Goal: Task Accomplishment & Management: Manage account settings

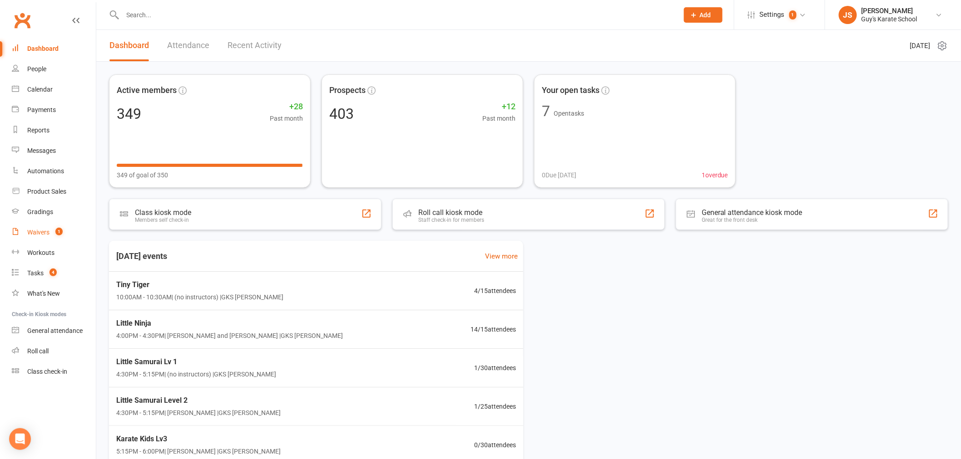
click at [43, 227] on link "Waivers 1" at bounding box center [54, 232] width 84 height 20
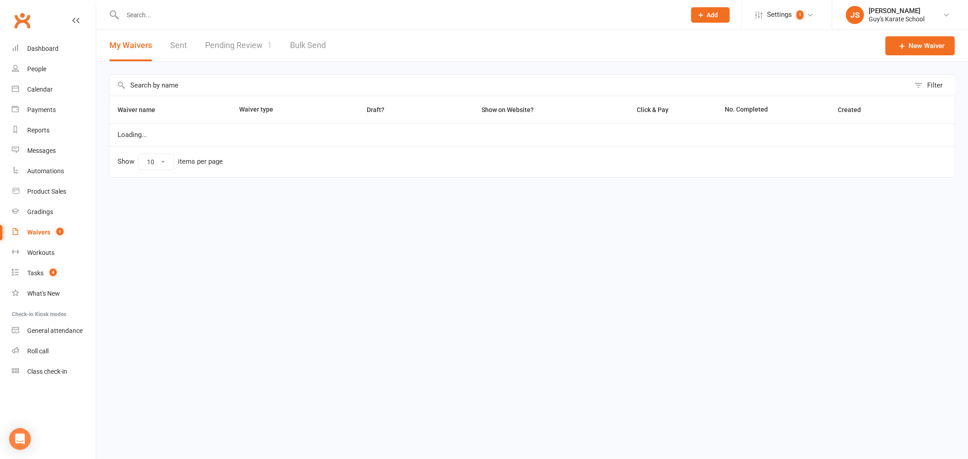
click at [262, 46] on link "Pending Review 1" at bounding box center [238, 45] width 67 height 31
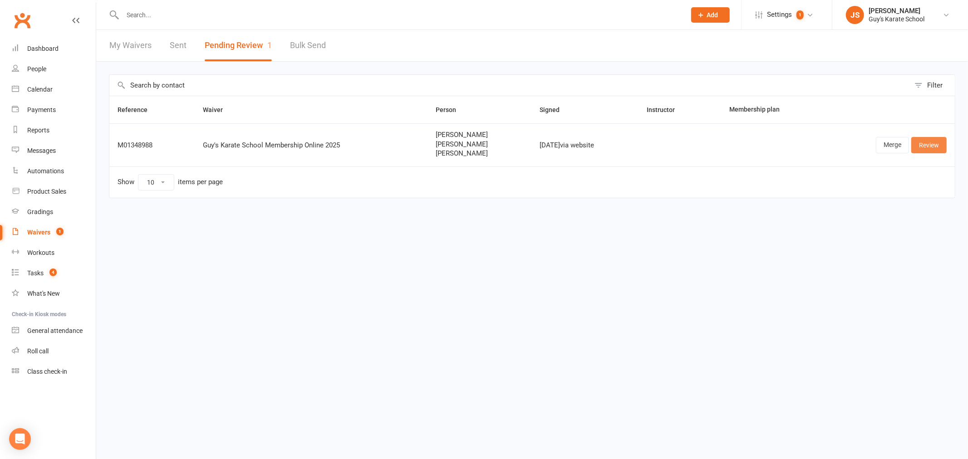
click at [944, 152] on link "Review" at bounding box center [929, 145] width 35 height 16
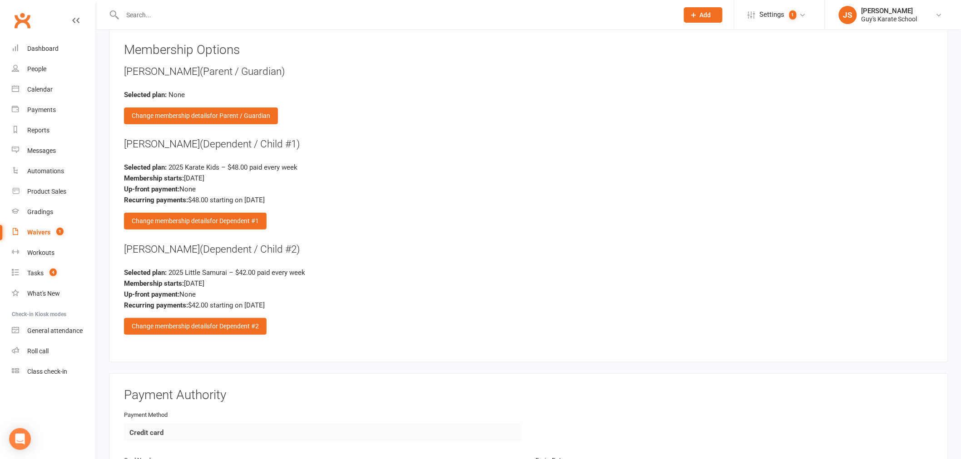
scroll to position [1513, 0]
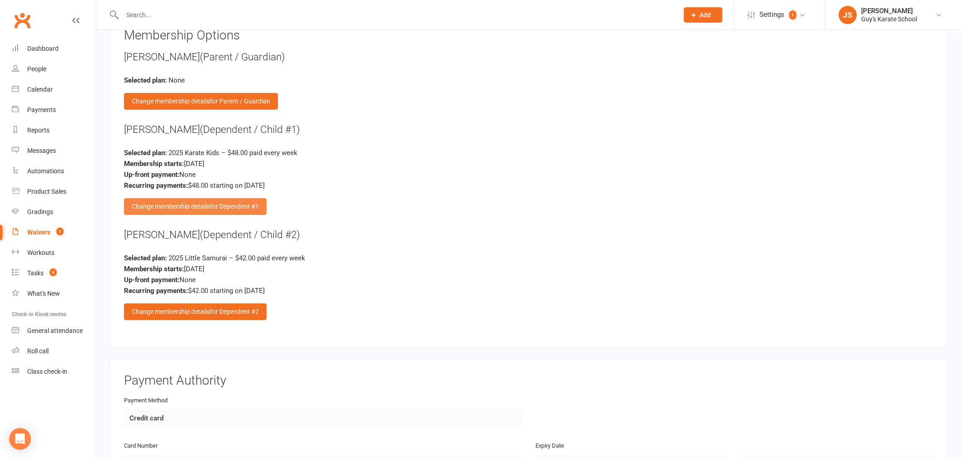
click at [213, 203] on span "for Dependent #1" at bounding box center [234, 206] width 49 height 7
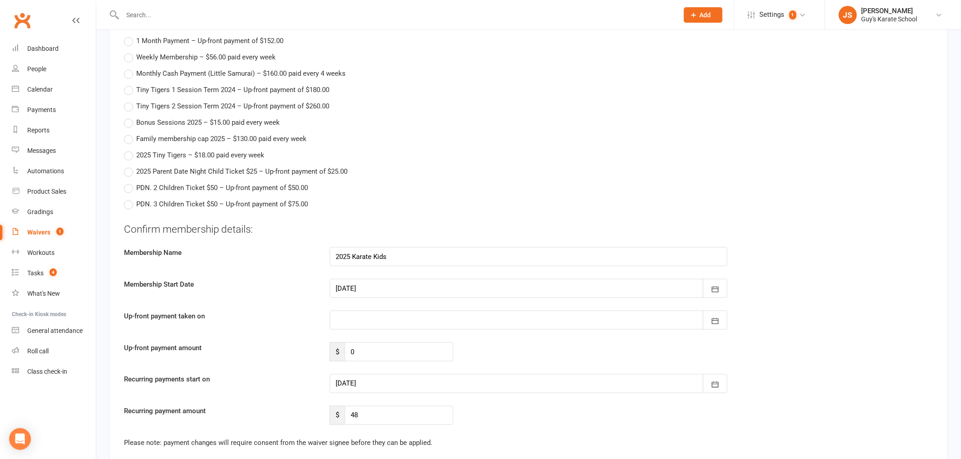
scroll to position [1816, 0]
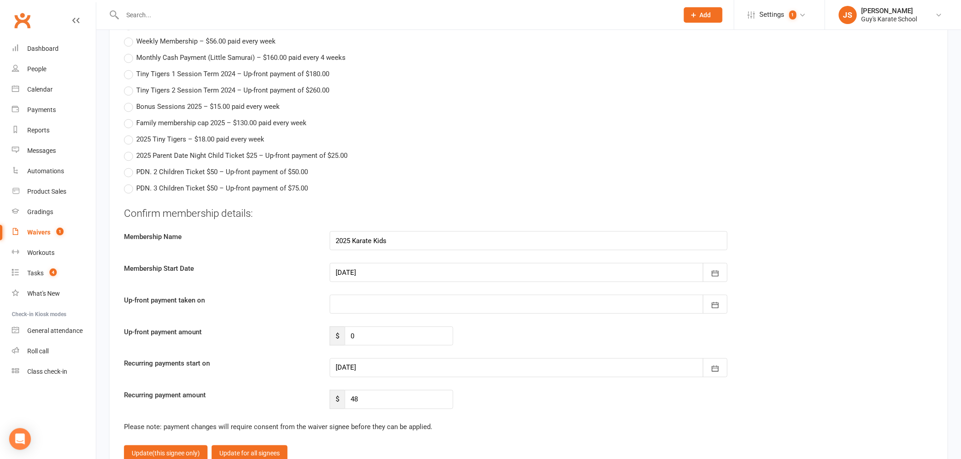
click at [369, 369] on div at bounding box center [529, 368] width 398 height 19
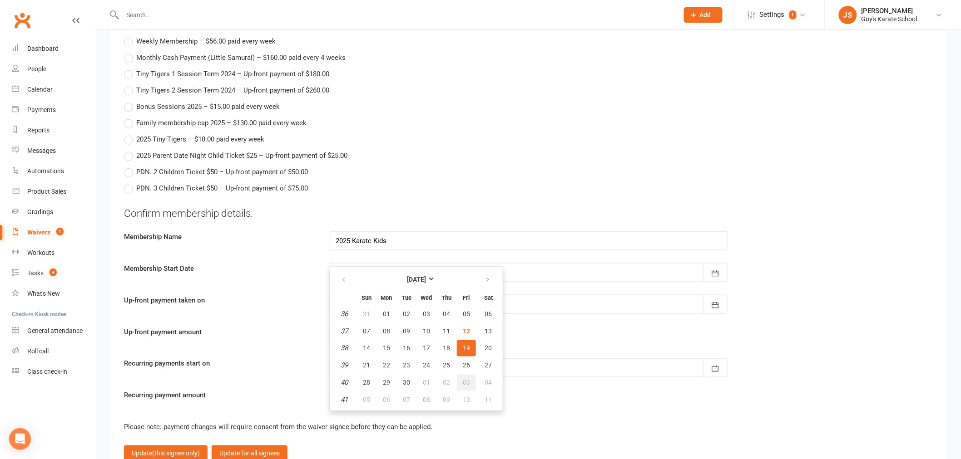
click at [470, 377] on button "03" at bounding box center [466, 383] width 19 height 16
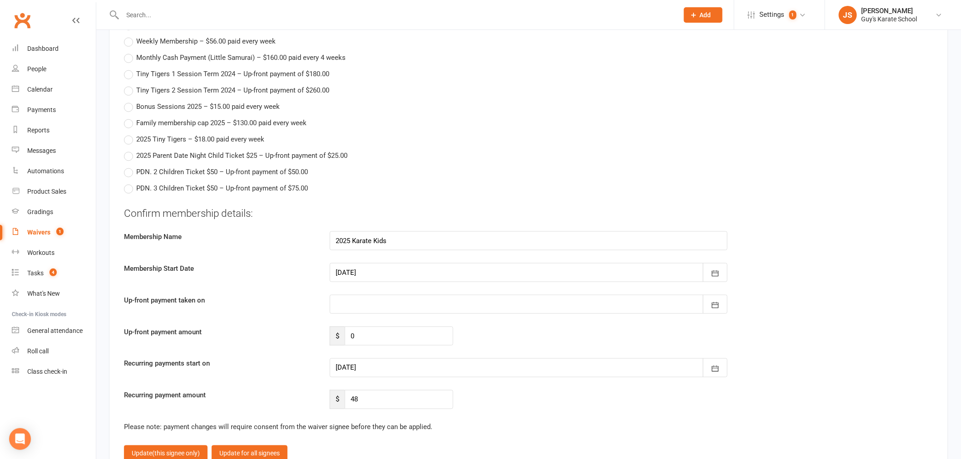
click at [407, 364] on div at bounding box center [529, 368] width 398 height 19
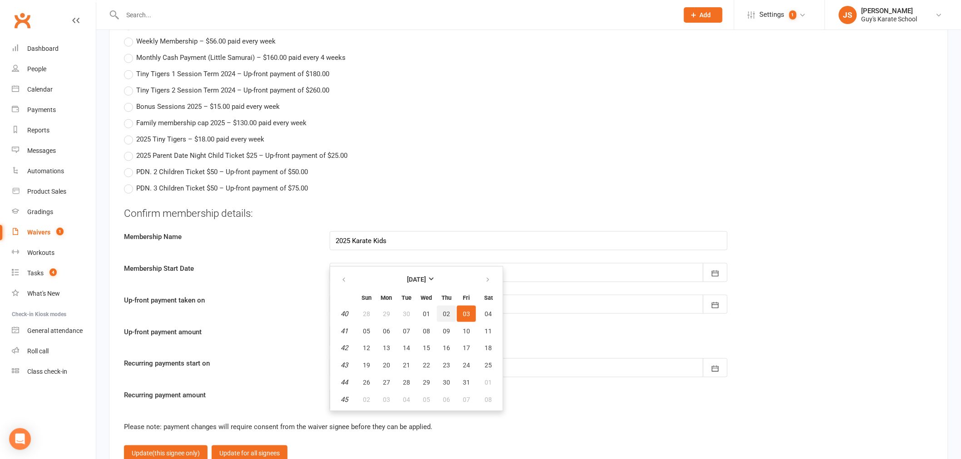
click at [442, 313] on button "02" at bounding box center [446, 314] width 19 height 16
type input "[DATE]"
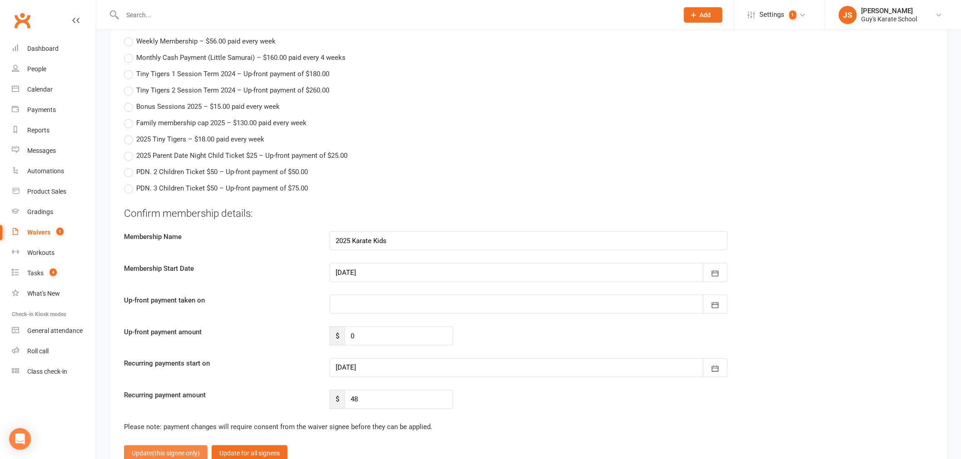
click at [173, 450] on span "(this signee only)" at bounding box center [176, 453] width 48 height 7
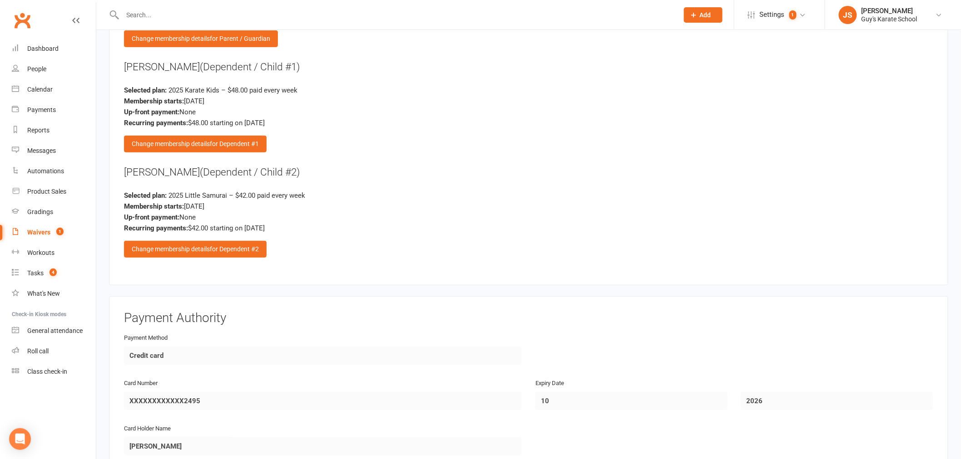
scroll to position [1574, 0]
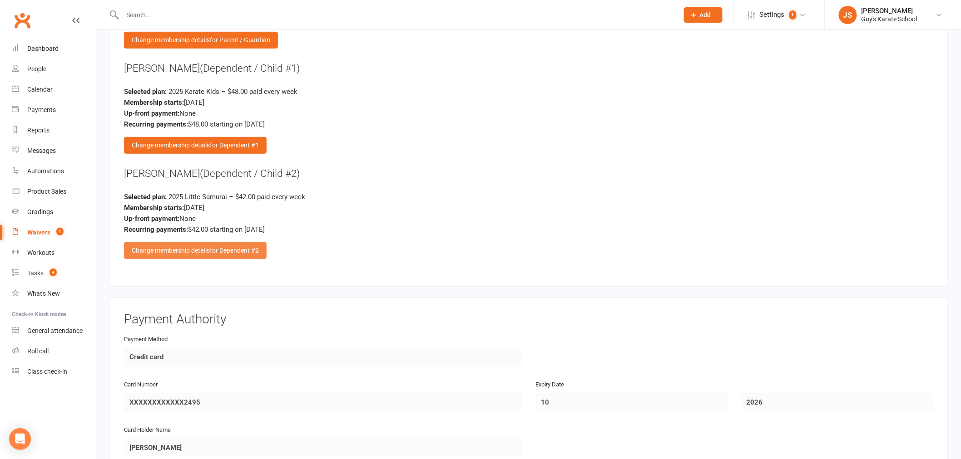
click at [239, 247] on span "for Dependent #2" at bounding box center [234, 250] width 49 height 7
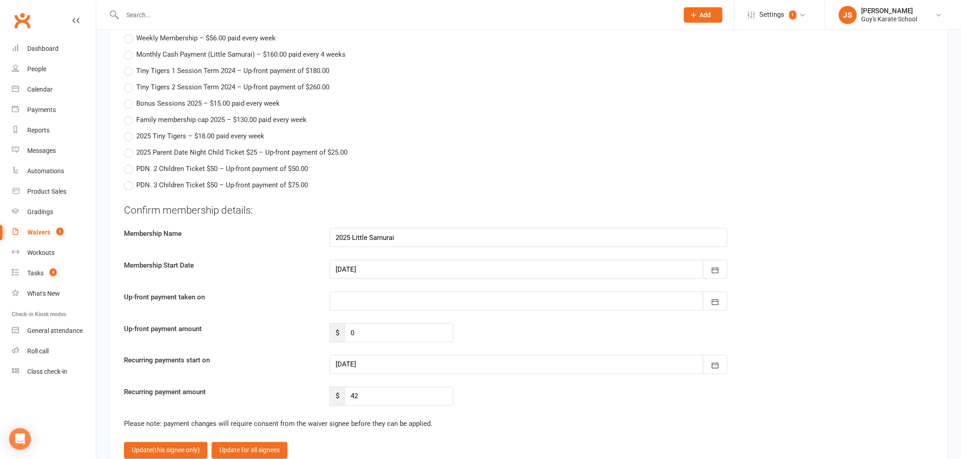
scroll to position [1877, 0]
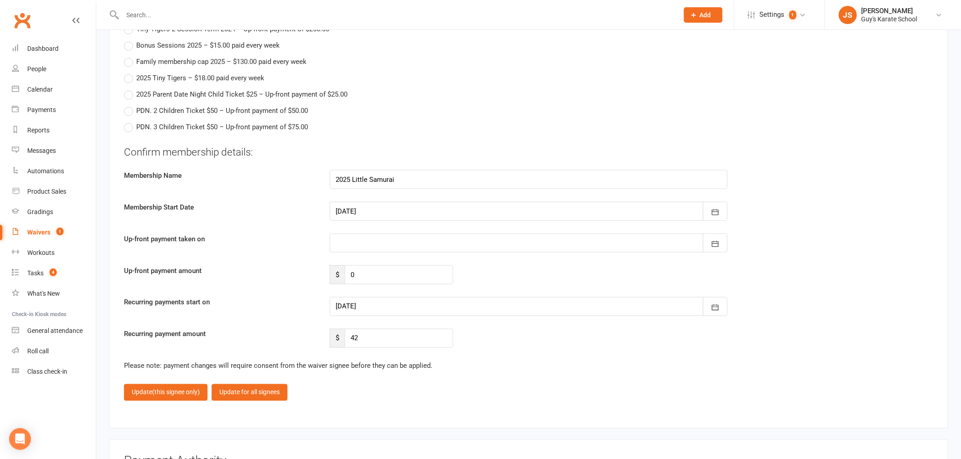
click at [357, 298] on div at bounding box center [529, 306] width 398 height 19
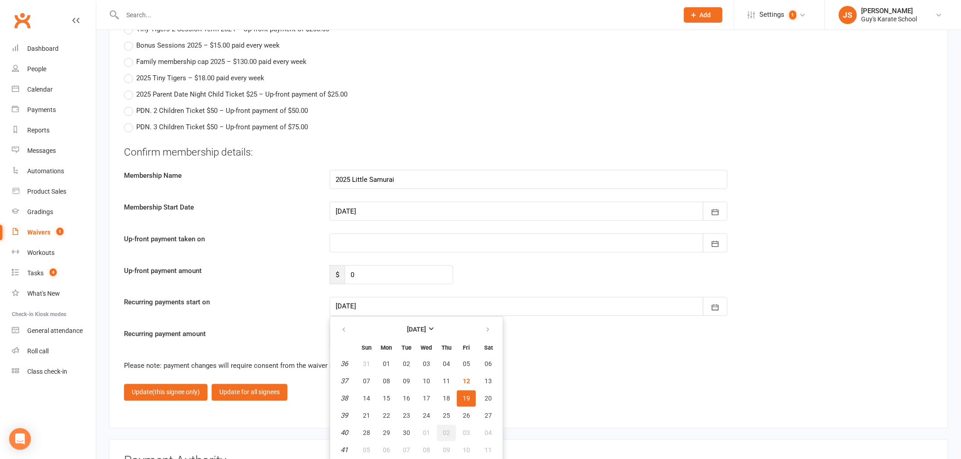
click at [439, 425] on button "02" at bounding box center [446, 433] width 19 height 16
type input "[DATE]"
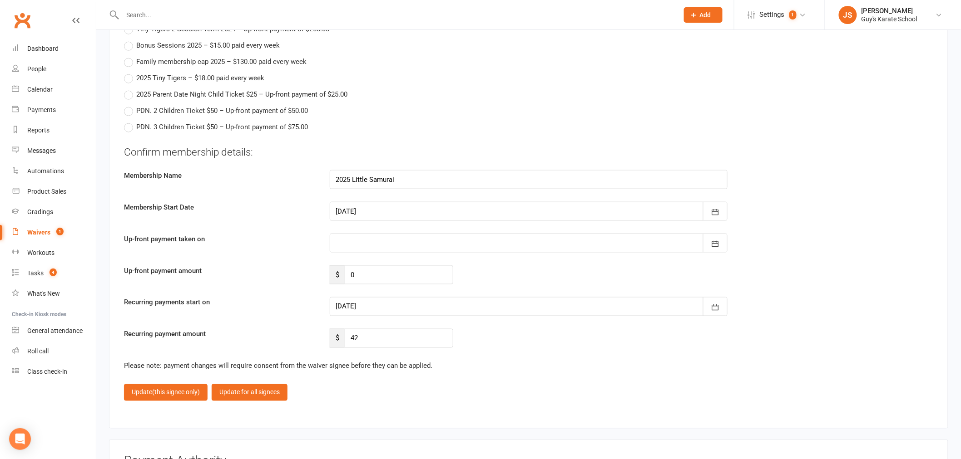
click at [156, 403] on fieldset "No membership Currently Selected Plan 2025 Little Samurai – $42.00 paid every w…" at bounding box center [528, 50] width 809 height 728
click at [160, 391] on span "(this signee only)" at bounding box center [176, 392] width 48 height 7
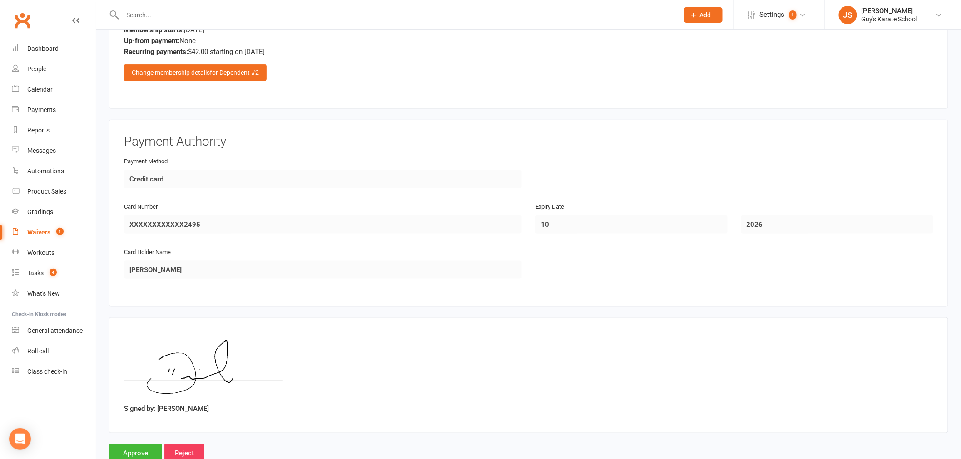
scroll to position [1776, 0]
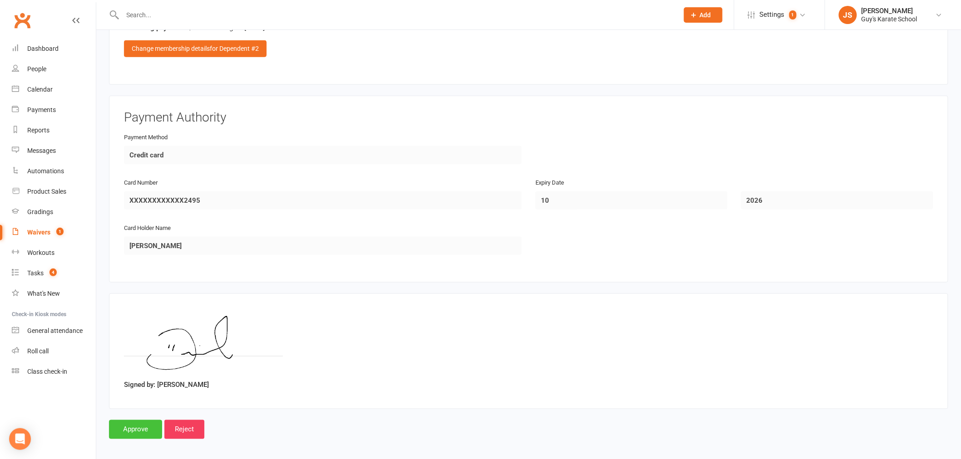
click at [151, 420] on input "Approve" at bounding box center [135, 429] width 53 height 19
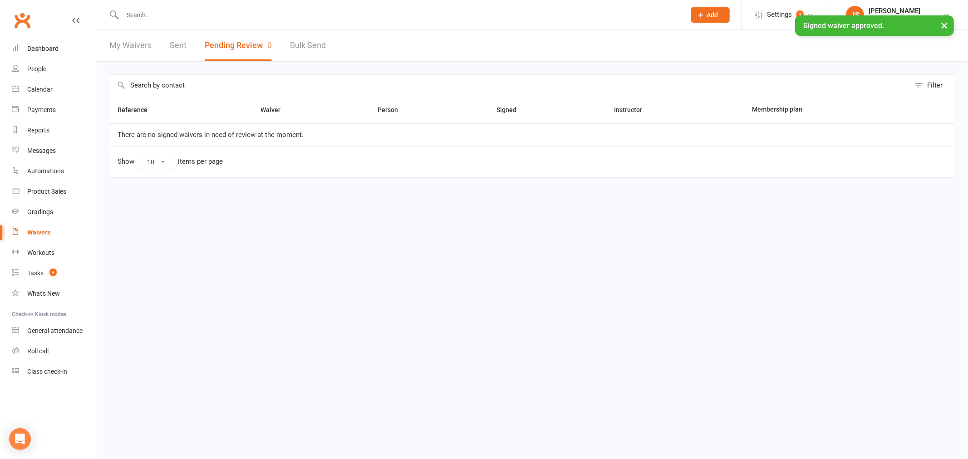
click at [148, 15] on div "× Signed waiver approved." at bounding box center [478, 15] width 957 height 0
click at [148, 15] on input "text" at bounding box center [400, 15] width 560 height 13
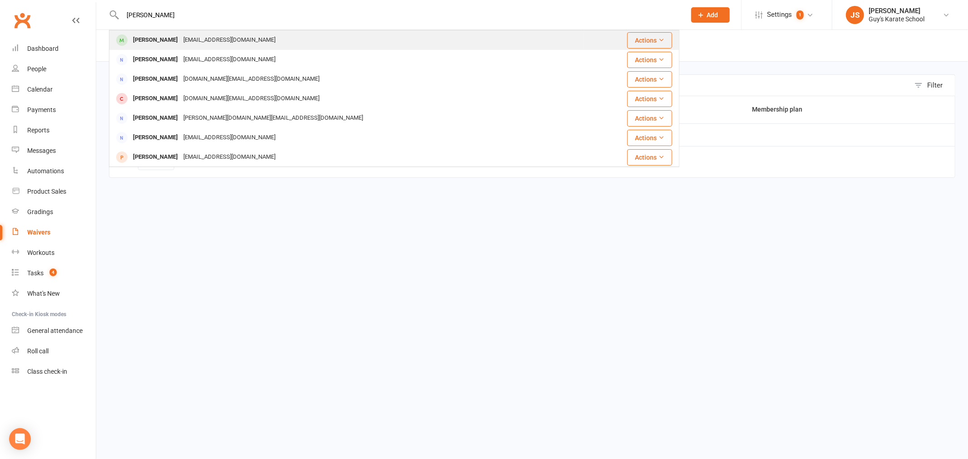
type input "[PERSON_NAME]"
click at [162, 37] on div "[PERSON_NAME]" at bounding box center [155, 40] width 50 height 13
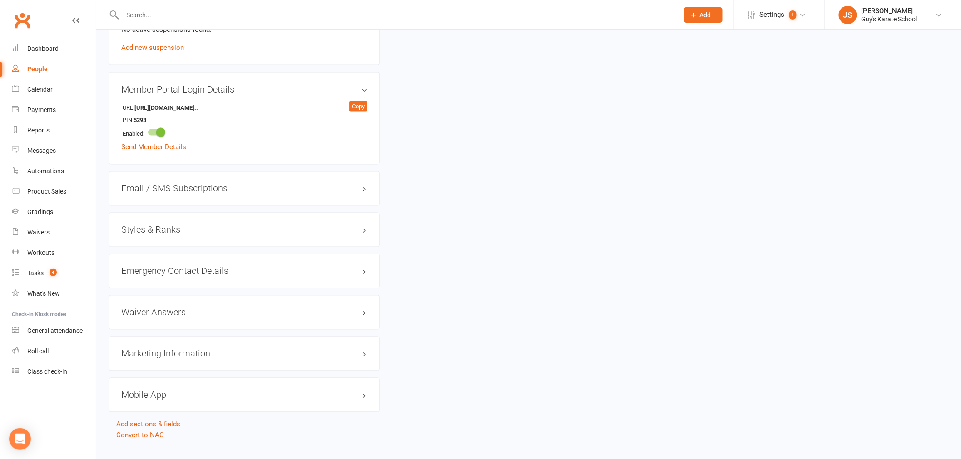
scroll to position [587, 0]
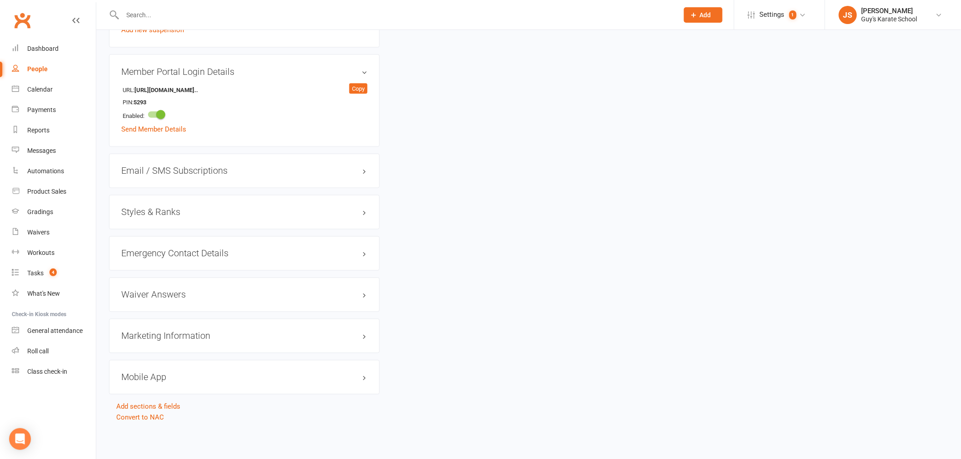
click at [162, 209] on h3 "Styles & Ranks" at bounding box center [244, 212] width 246 height 10
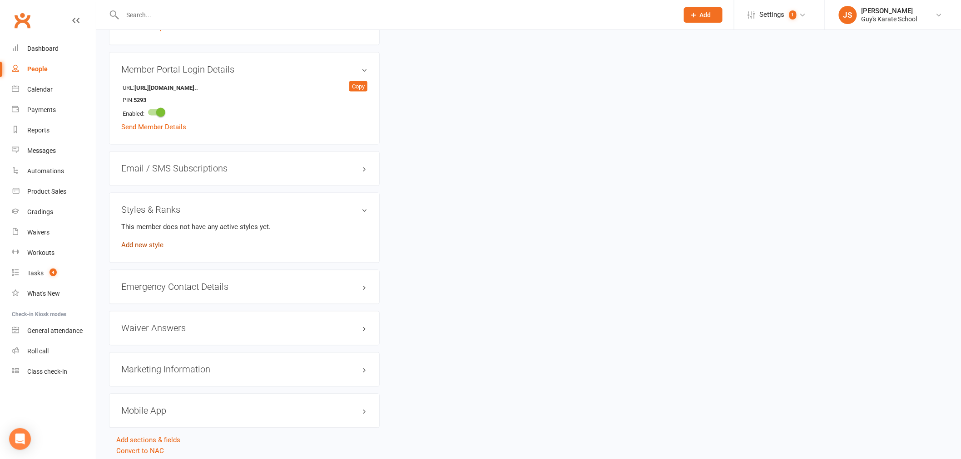
click at [158, 244] on link "Add new style" at bounding box center [142, 246] width 42 height 8
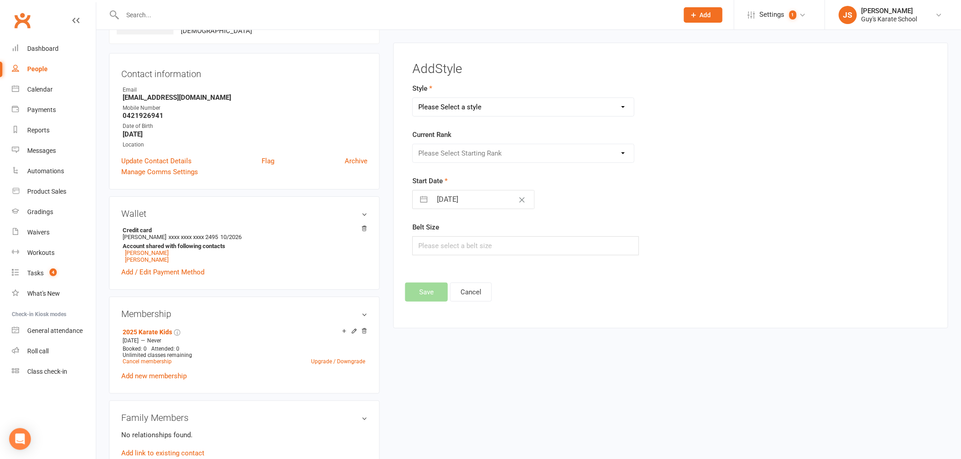
scroll to position [69, 0]
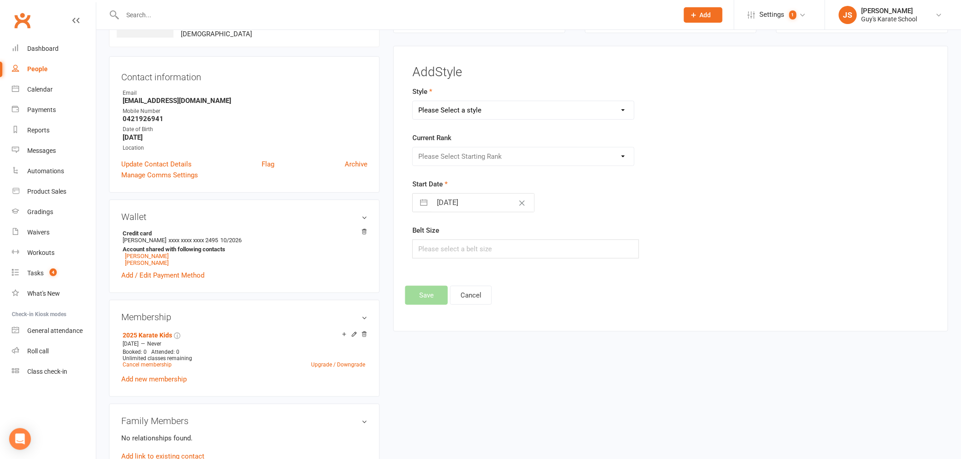
click at [458, 104] on select "Please Select a style Karate Kids Little Ninja Little Samurai Senior Tiny Tigers" at bounding box center [523, 110] width 221 height 18
select select "2284"
click at [413, 101] on select "Please Select a style Karate Kids Little Ninja Little Samurai Senior Tiny Tigers" at bounding box center [523, 110] width 221 height 18
click at [451, 151] on select "Please Select Starting Rank 10th [PERSON_NAME] Belt 9th Kyu Yellow Belt 8th Kyu…" at bounding box center [523, 157] width 221 height 18
select select "22402"
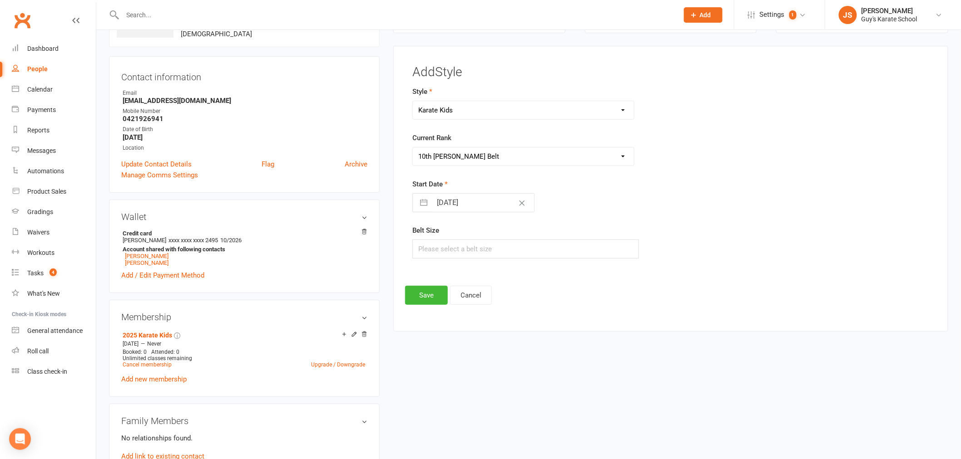
click at [413, 148] on select "Please Select Starting Rank 10th [PERSON_NAME] Belt 9th Kyu Yellow Belt 8th Kyu…" at bounding box center [523, 157] width 221 height 18
click at [455, 203] on input "[DATE]" at bounding box center [483, 203] width 102 height 18
select select "7"
select select "2025"
select select "8"
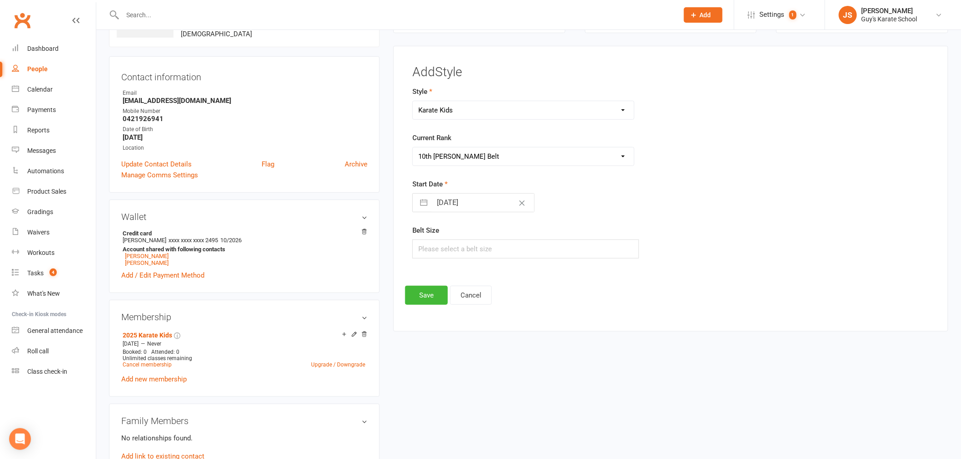
select select "2025"
select select "9"
select select "2025"
click at [506, 289] on td "11" at bounding box center [502, 289] width 18 height 17
type input "[DATE]"
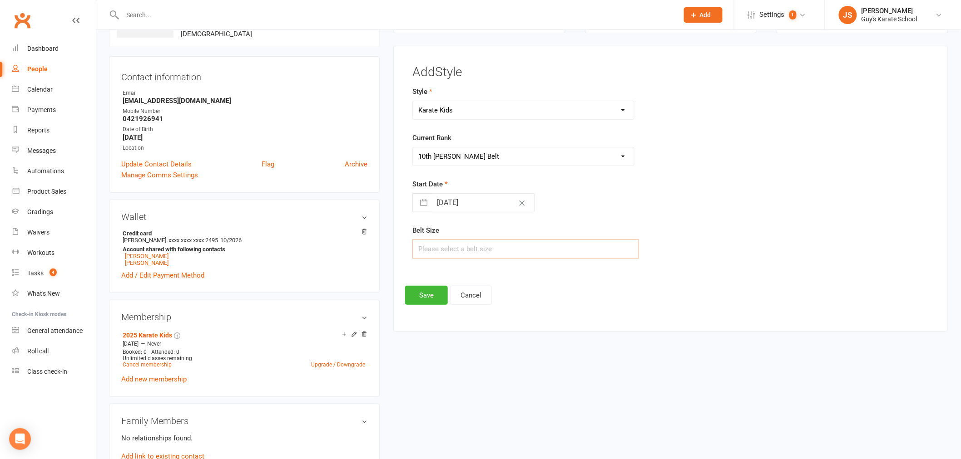
click at [469, 243] on input "text" at bounding box center [525, 249] width 227 height 19
type input "3"
click at [438, 300] on button "Save" at bounding box center [426, 295] width 43 height 19
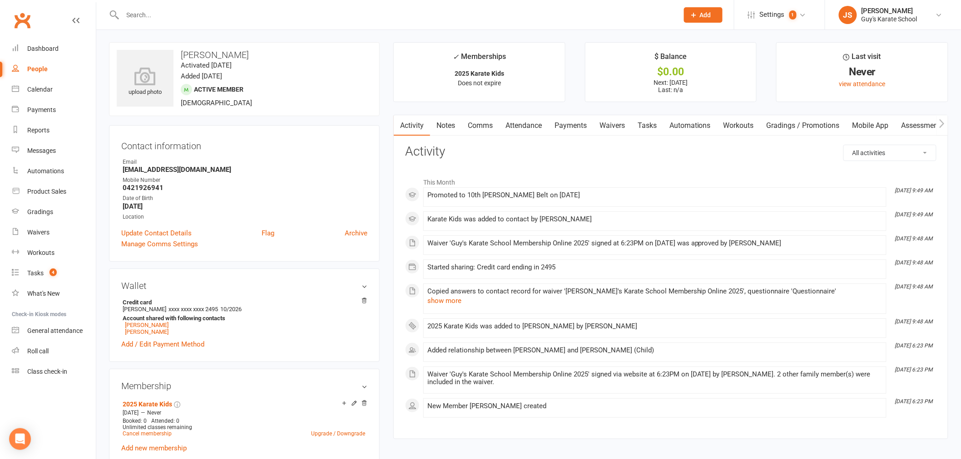
scroll to position [0, 0]
click at [152, 15] on input "text" at bounding box center [396, 15] width 552 height 13
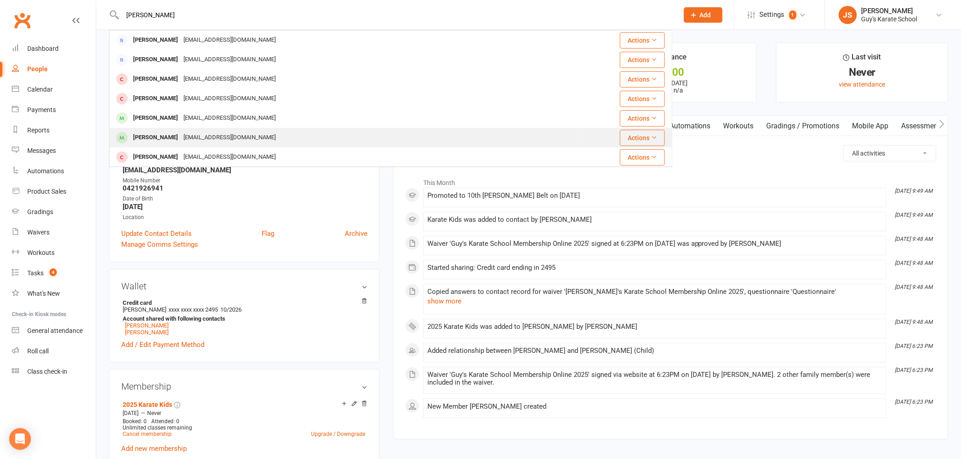
type input "[PERSON_NAME]"
click at [183, 134] on div "[EMAIL_ADDRESS][DOMAIN_NAME]" at bounding box center [230, 137] width 98 height 13
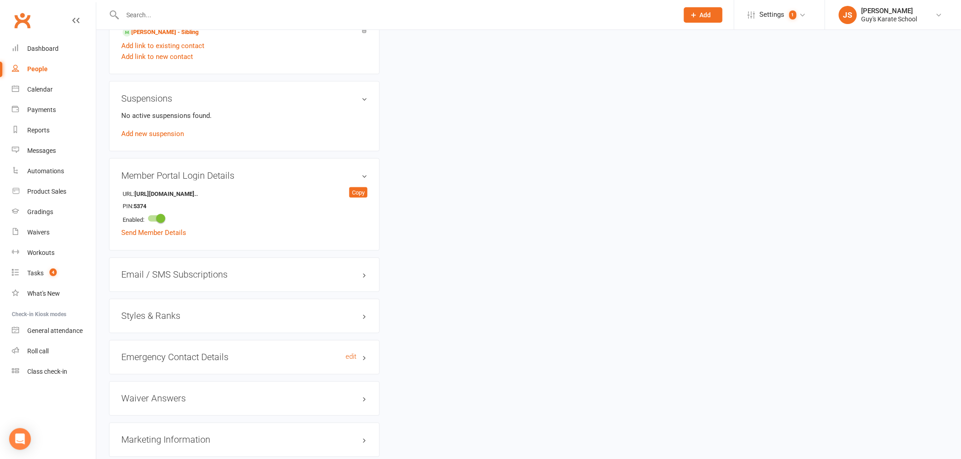
scroll to position [504, 0]
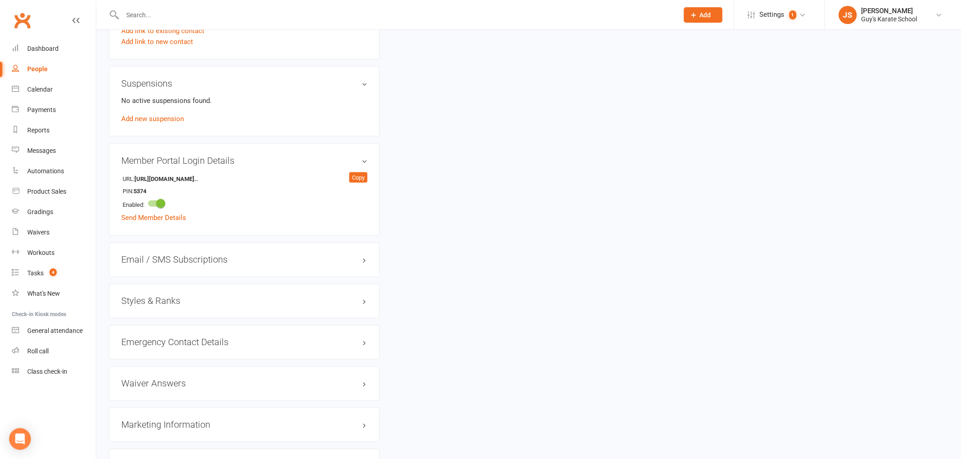
click at [155, 305] on h3 "Styles & Ranks" at bounding box center [244, 301] width 246 height 10
click at [148, 337] on link "Add new style" at bounding box center [142, 337] width 42 height 8
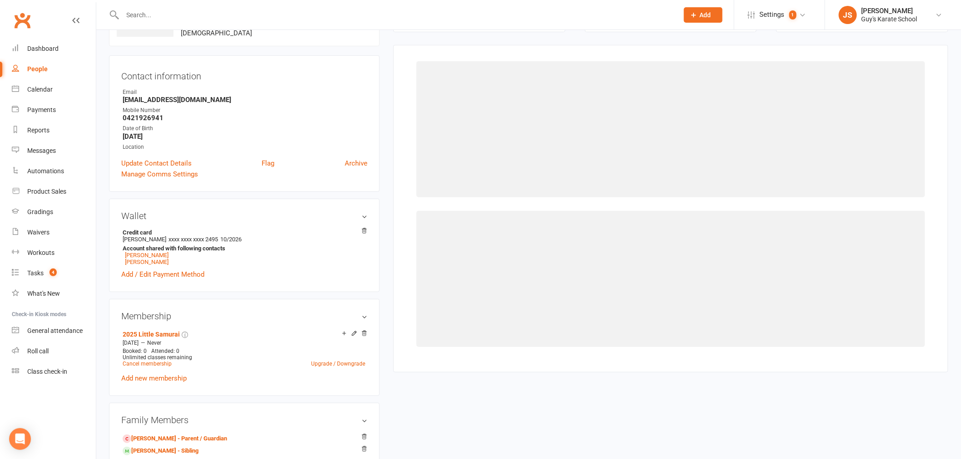
scroll to position [69, 0]
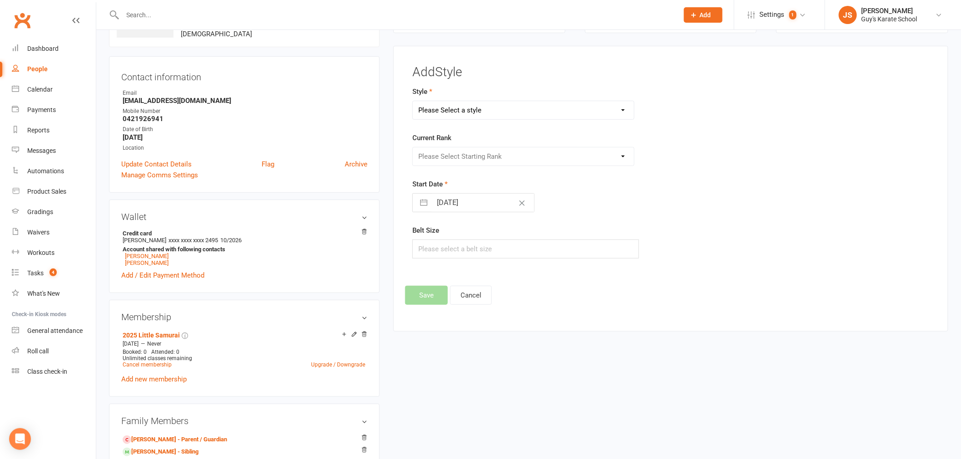
click at [456, 112] on select "Please Select a style Karate Kids Little Ninja Little Samurai Senior Tiny Tigers" at bounding box center [523, 110] width 221 height 18
select select "2333"
click at [413, 101] on select "Please Select a style Karate Kids Little Ninja Little Samurai Senior Tiny Tigers" at bounding box center [523, 110] width 221 height 18
click at [463, 158] on select "Please Select Starting Rank 10th [PERSON_NAME] Belt 9th Kyu Yellow Belt 8th Kyu…" at bounding box center [523, 157] width 221 height 18
click at [413, 148] on select "Please Select Starting Rank 10th [PERSON_NAME] Belt 9th Kyu Yellow Belt 8th Kyu…" at bounding box center [523, 157] width 221 height 18
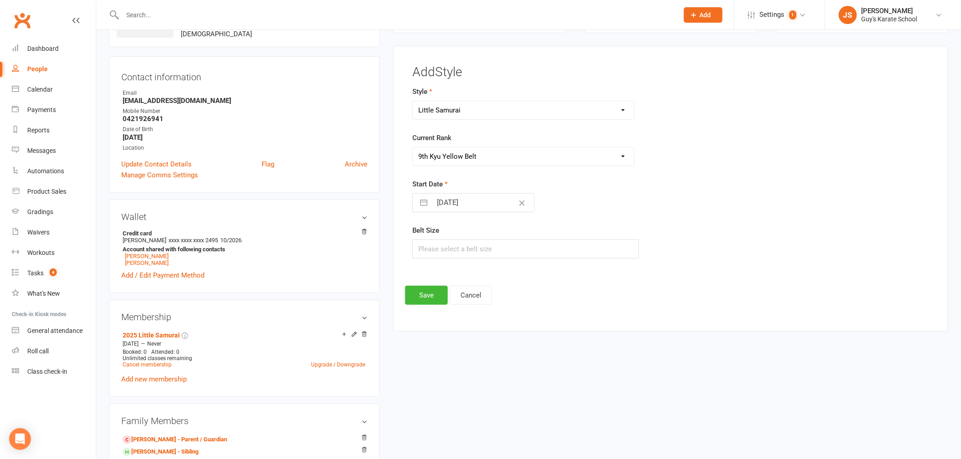
click at [467, 162] on select "Please Select Starting Rank 10th [PERSON_NAME] Belt 9th Kyu Yellow Belt 8th Kyu…" at bounding box center [523, 157] width 221 height 18
select select "22947"
click at [413, 148] on select "Please Select Starting Rank 10th [PERSON_NAME] Belt 9th Kyu Yellow Belt 8th Kyu…" at bounding box center [523, 157] width 221 height 18
click at [465, 200] on input "[DATE]" at bounding box center [483, 203] width 102 height 18
select select "7"
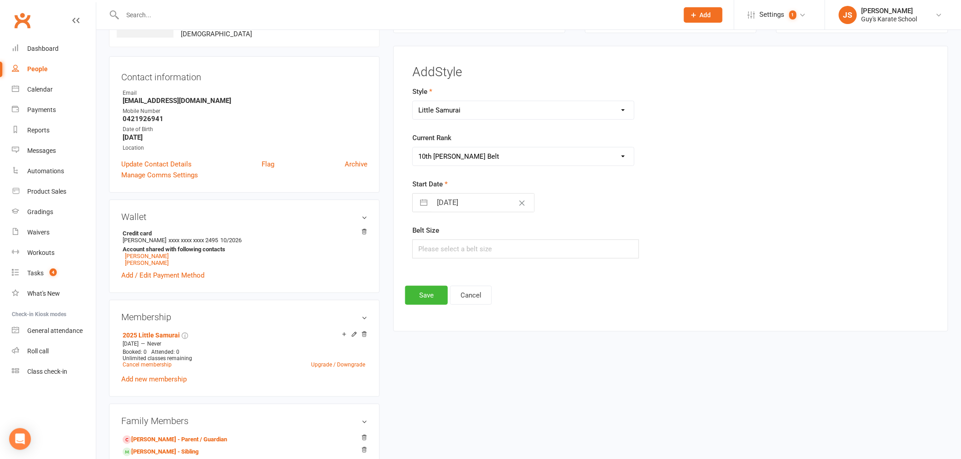
select select "2025"
select select "8"
select select "2025"
select select "9"
select select "2025"
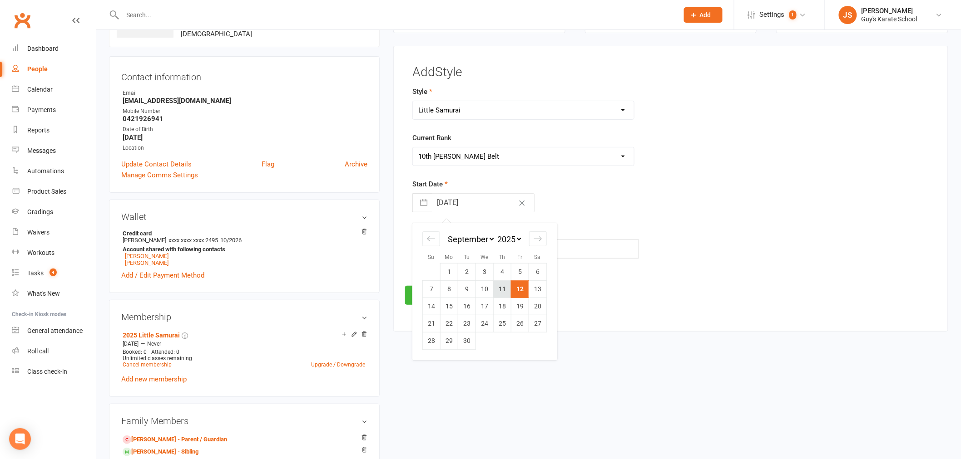
click at [501, 282] on td "11" at bounding box center [502, 289] width 18 height 17
type input "[DATE]"
click at [478, 253] on input "text" at bounding box center [525, 249] width 227 height 19
type input "2"
click at [433, 297] on button "Save" at bounding box center [426, 295] width 43 height 19
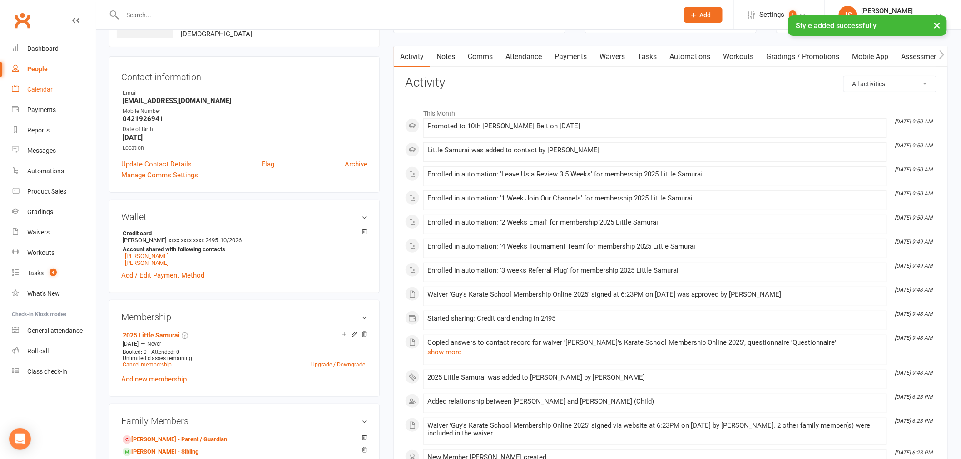
click at [47, 89] on div "Calendar" at bounding box center [39, 89] width 25 height 7
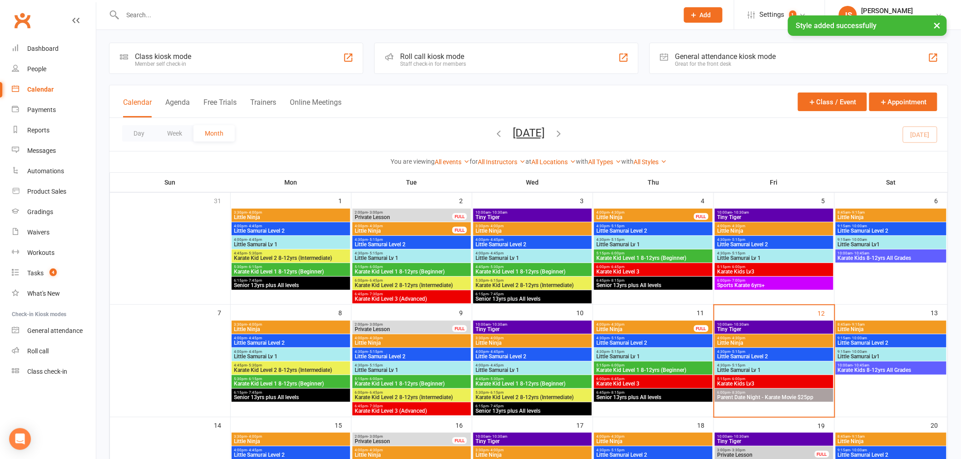
click at [750, 324] on span "10:00am - 10:30am" at bounding box center [773, 325] width 115 height 4
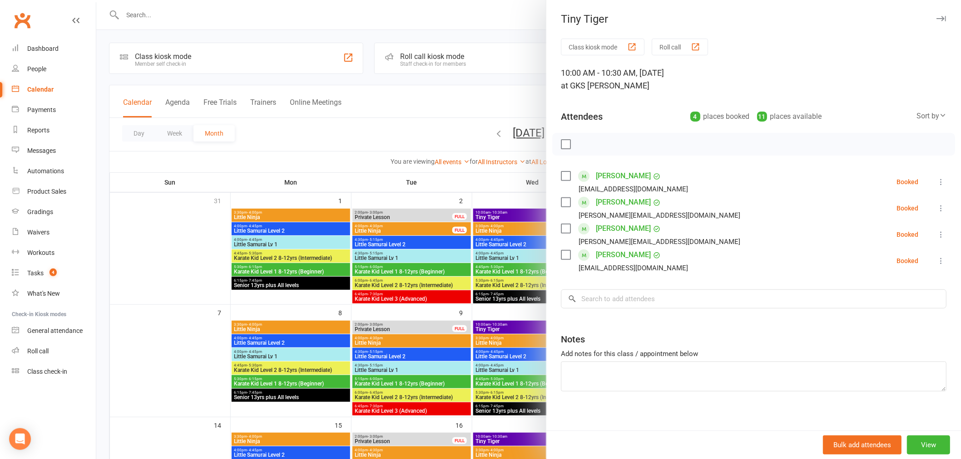
click at [173, 5] on div at bounding box center [528, 229] width 864 height 459
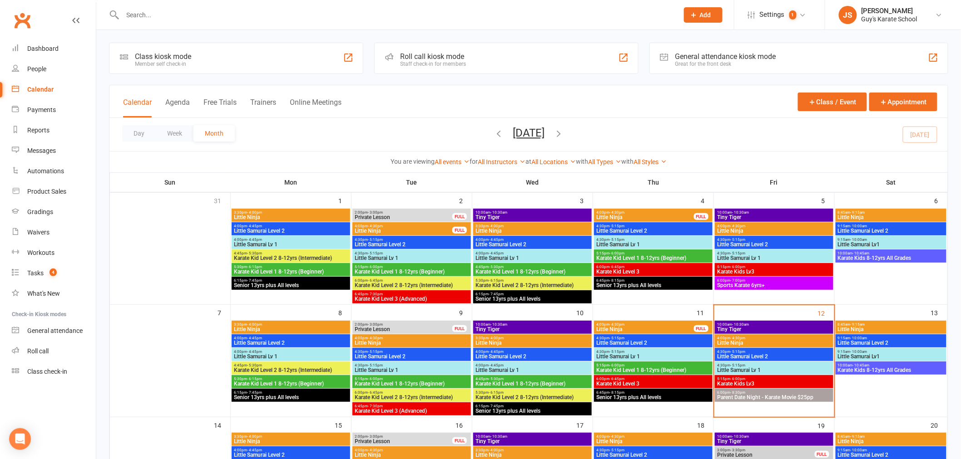
click at [165, 10] on input "text" at bounding box center [396, 15] width 552 height 13
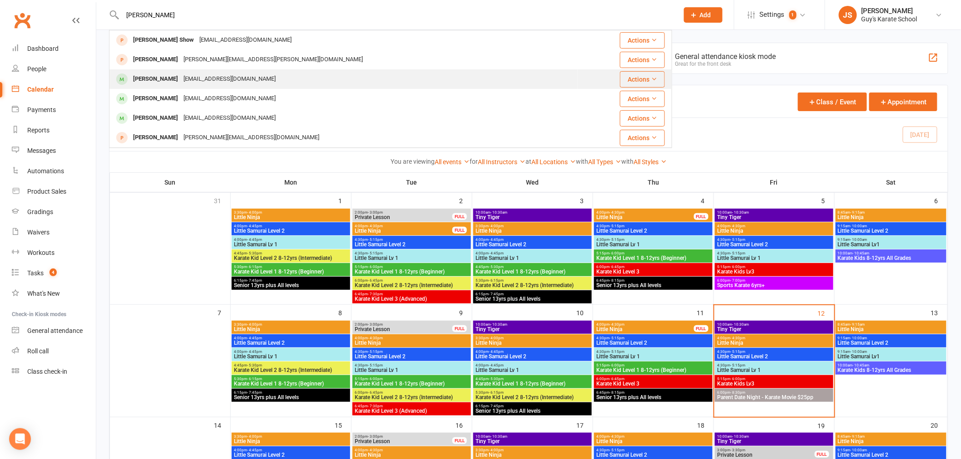
type input "[PERSON_NAME]"
click at [181, 82] on div "[EMAIL_ADDRESS][DOMAIN_NAME]" at bounding box center [230, 79] width 98 height 13
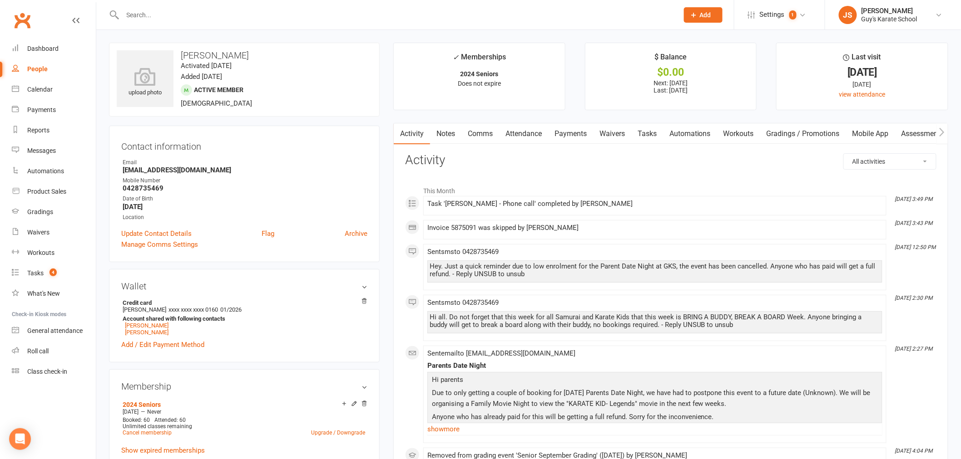
click at [570, 138] on link "Payments" at bounding box center [570, 133] width 45 height 21
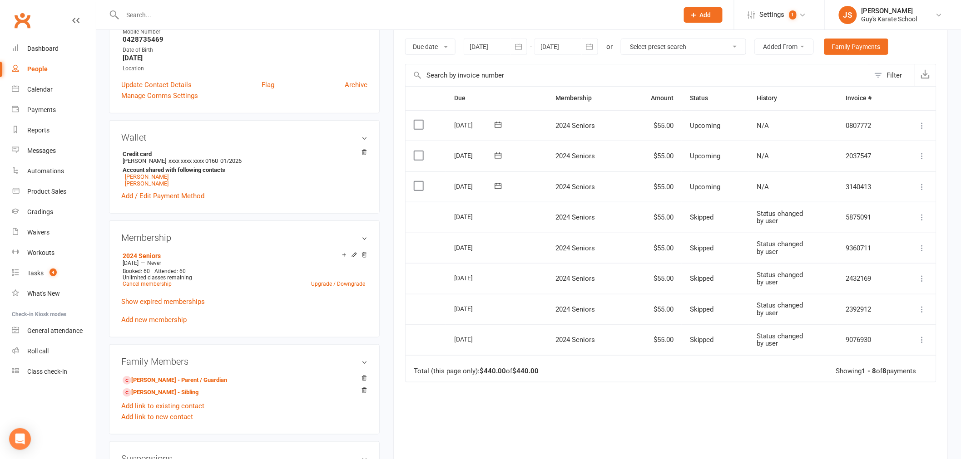
scroll to position [151, 0]
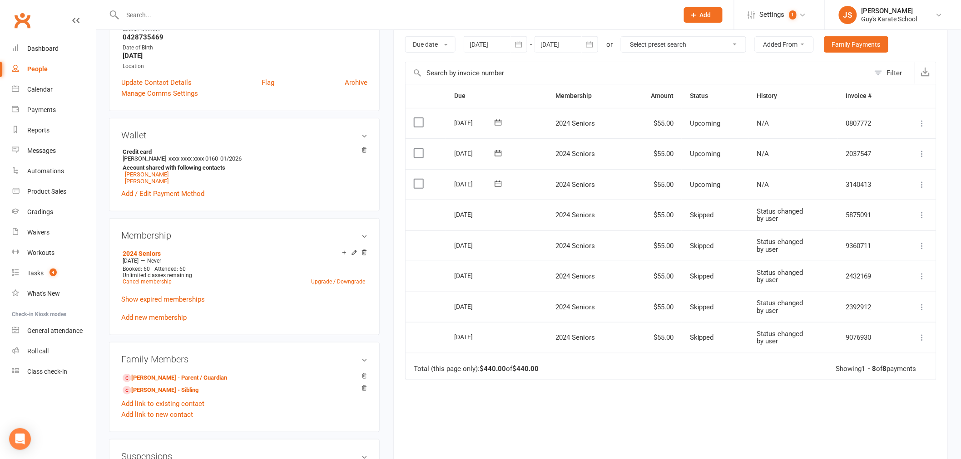
click at [354, 256] on icon at bounding box center [354, 253] width 6 height 6
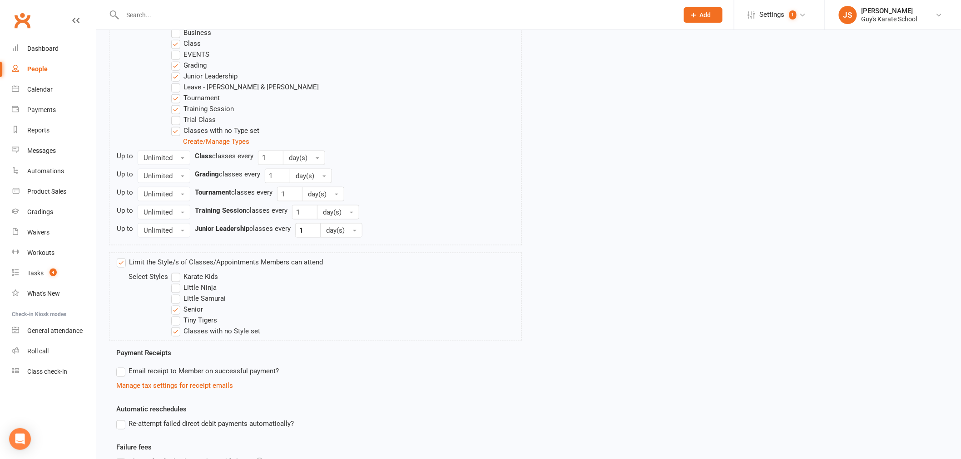
scroll to position [478, 0]
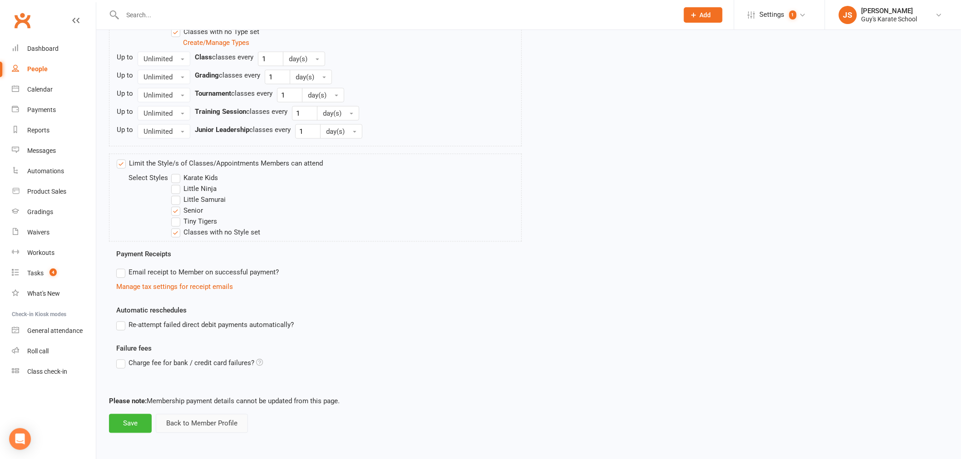
click at [213, 423] on button "Back to Member Profile" at bounding box center [202, 423] width 92 height 19
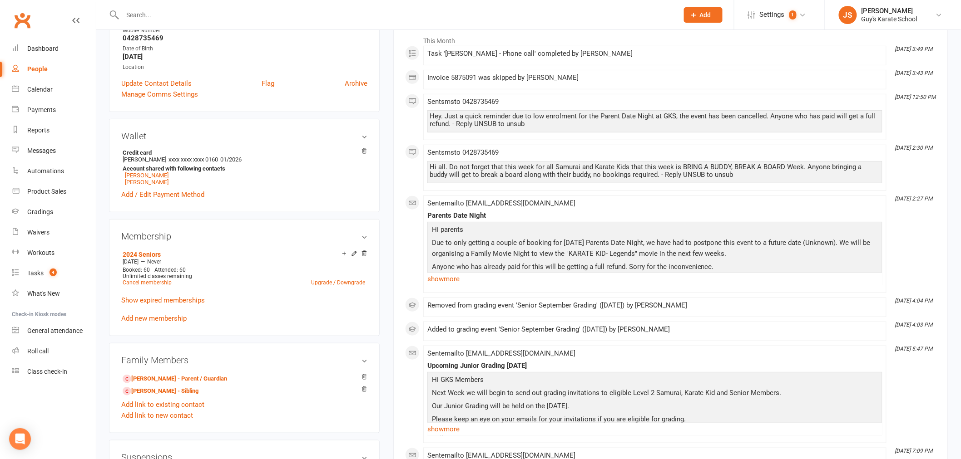
scroll to position [151, 0]
click at [159, 283] on link "Cancel membership" at bounding box center [147, 282] width 49 height 6
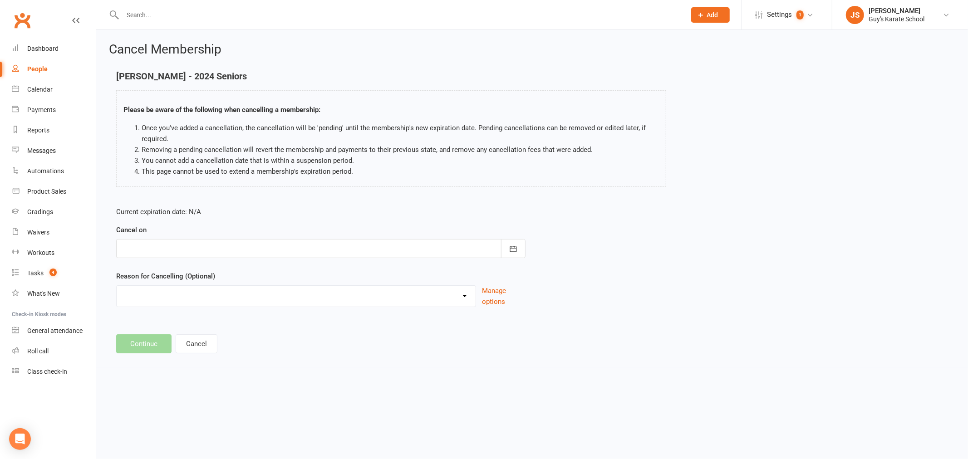
click at [184, 252] on div at bounding box center [321, 248] width 410 height 19
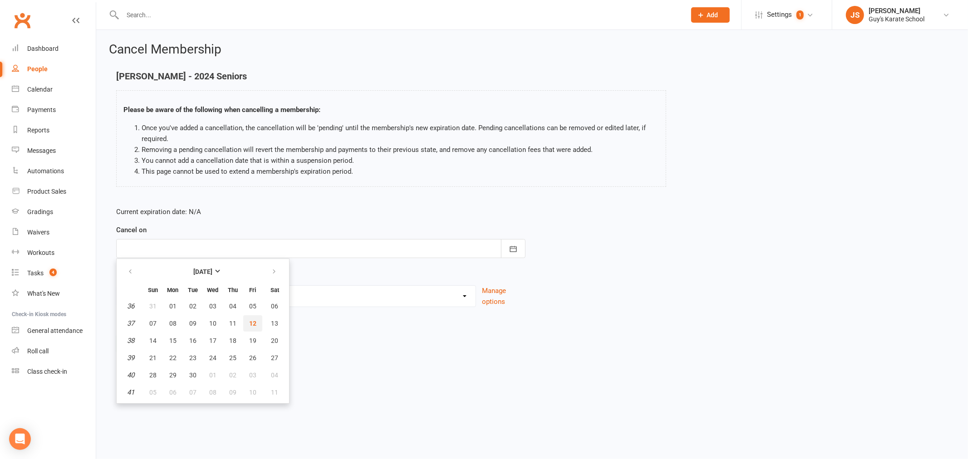
click at [243, 320] on button "12" at bounding box center [252, 324] width 19 height 16
type input "[DATE]"
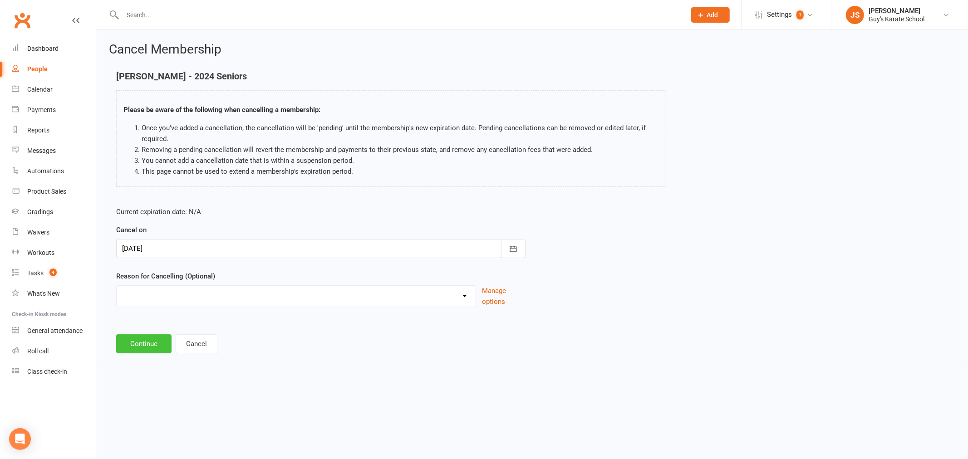
click at [138, 345] on button "Continue" at bounding box center [143, 344] width 55 height 19
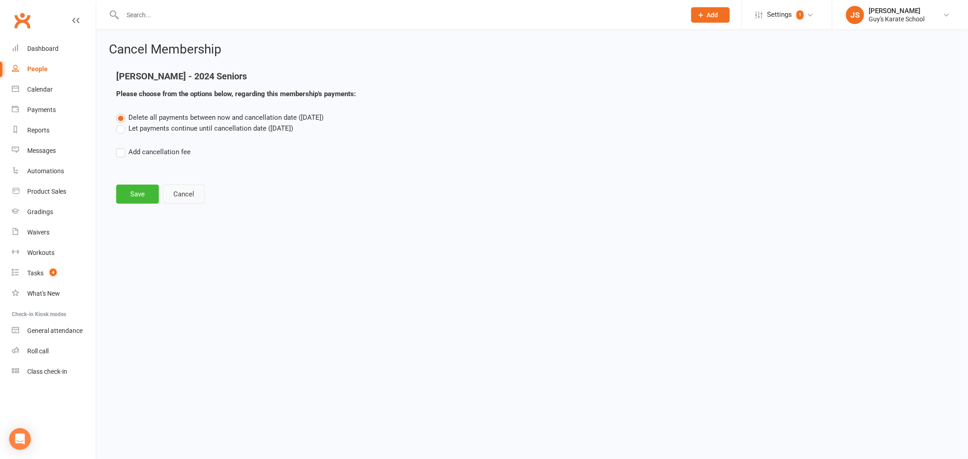
click at [177, 186] on button "Cancel" at bounding box center [184, 194] width 42 height 19
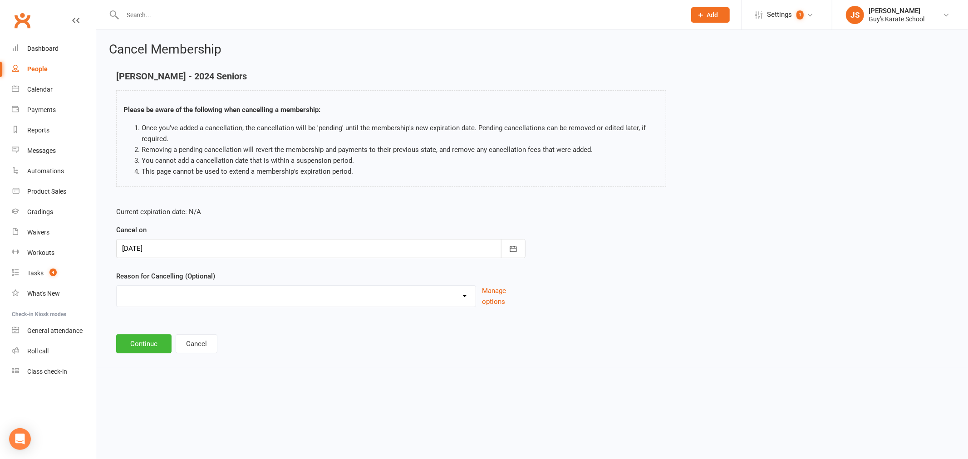
click at [140, 302] on select "Did not enjoy it Financial Problems Holiday Illness Injury Lost Interest Moving…" at bounding box center [296, 295] width 359 height 18
select select "5"
click at [117, 286] on select "Did not enjoy it Financial Problems Holiday Illness Injury Lost Interest Moving…" at bounding box center [296, 295] width 359 height 18
click at [144, 339] on button "Continue" at bounding box center [143, 344] width 55 height 19
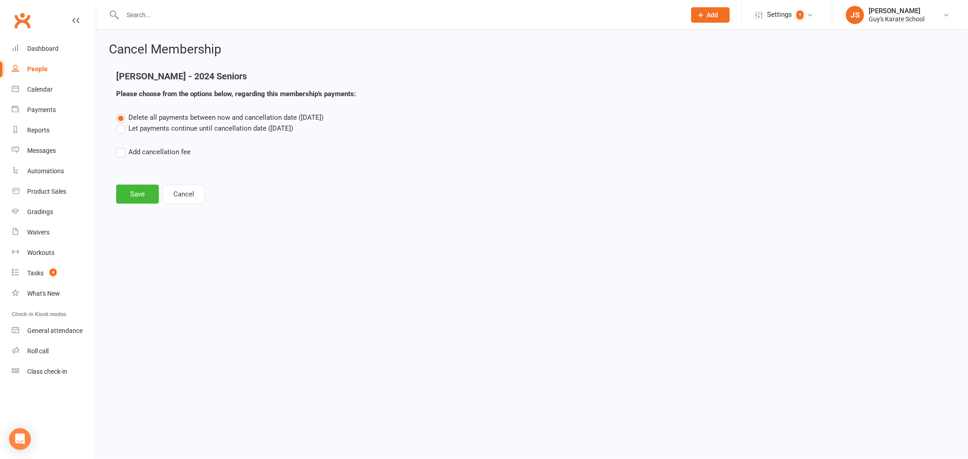
click at [143, 127] on label "Let payments continue until cancellation date ([DATE])" at bounding box center [204, 128] width 177 height 11
click at [122, 123] on input "Let payments continue until cancellation date ([DATE])" at bounding box center [119, 123] width 6 height 0
click at [128, 192] on button "Save" at bounding box center [137, 194] width 43 height 19
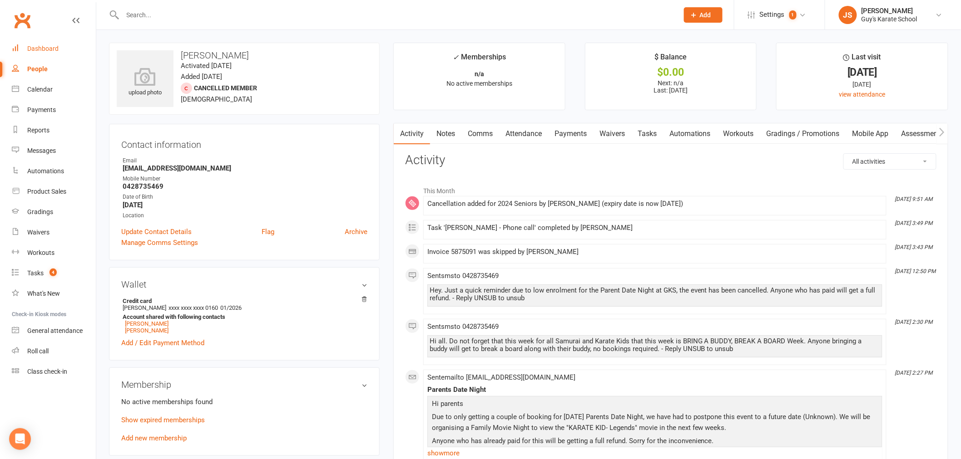
click at [36, 51] on div "Dashboard" at bounding box center [42, 48] width 31 height 7
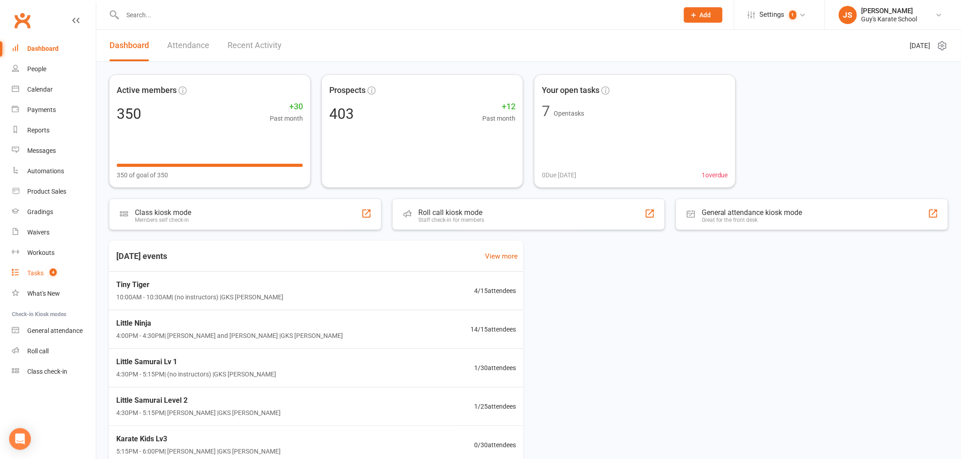
click at [35, 270] on div "Tasks" at bounding box center [35, 273] width 16 height 7
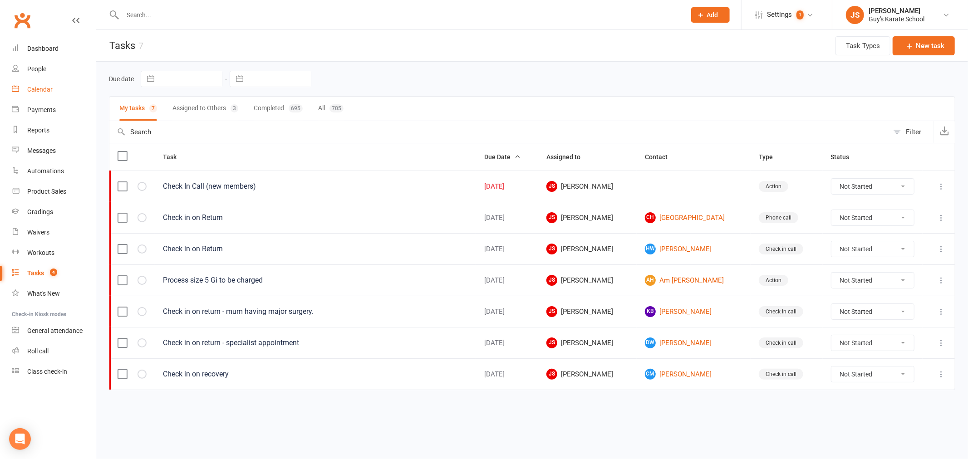
click at [49, 94] on link "Calendar" at bounding box center [54, 89] width 84 height 20
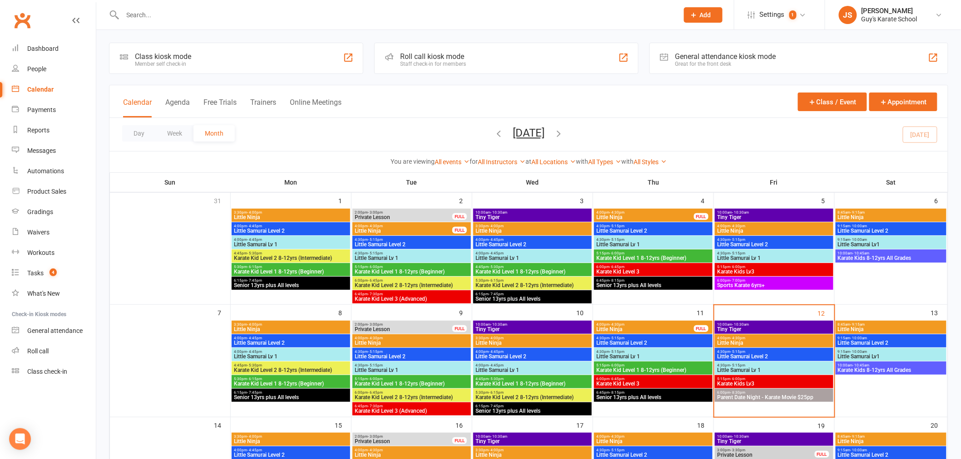
click at [764, 326] on span "10:00am - 10:30am" at bounding box center [773, 325] width 115 height 4
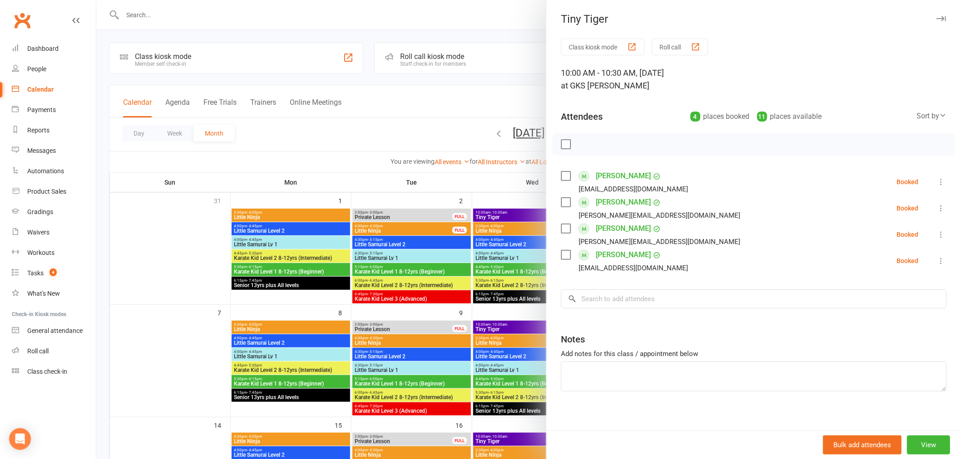
click at [620, 205] on link "[PERSON_NAME]" at bounding box center [623, 202] width 55 height 15
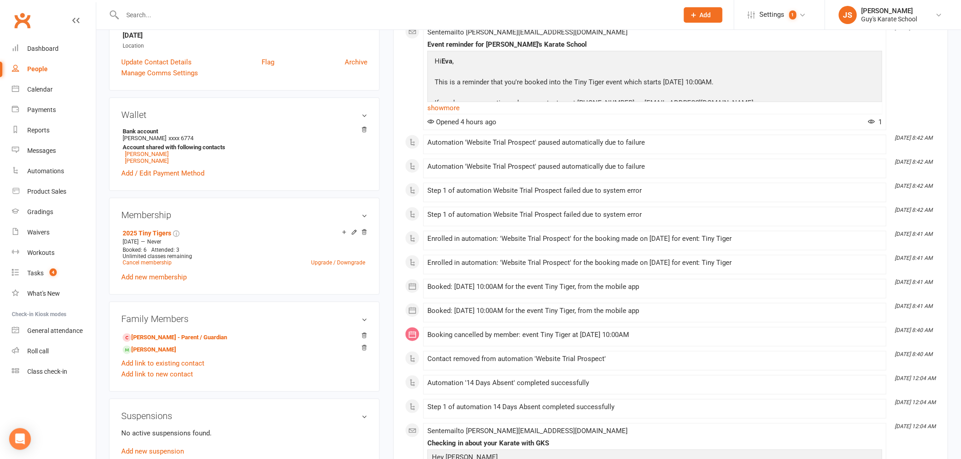
scroll to position [252, 0]
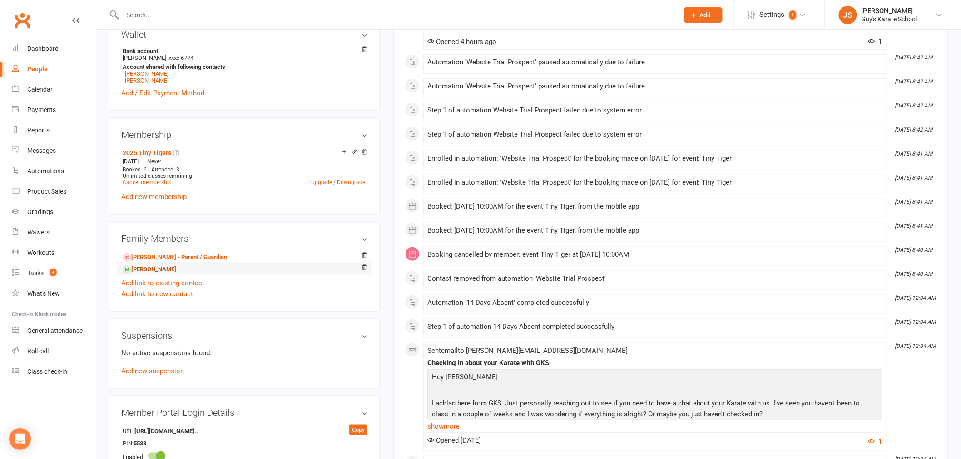
click at [167, 267] on link "[PERSON_NAME]" at bounding box center [150, 270] width 54 height 10
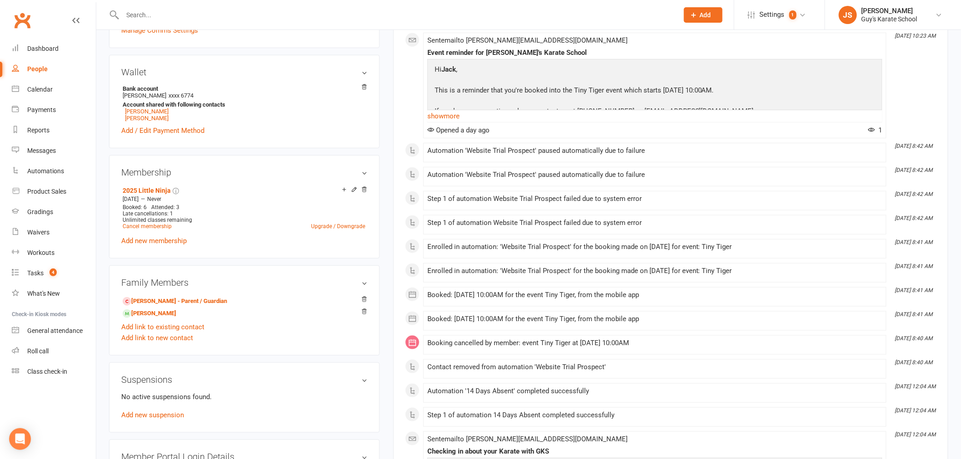
scroll to position [302, 0]
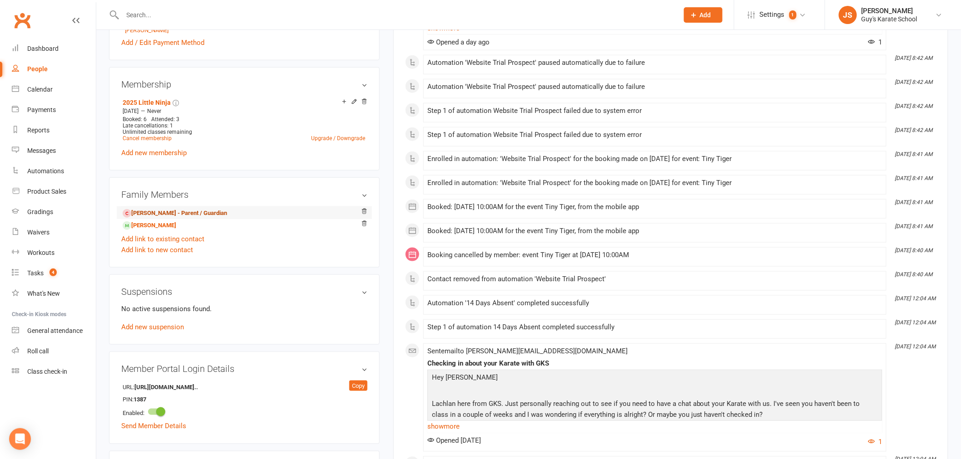
click at [167, 217] on link "[PERSON_NAME] - Parent / Guardian" at bounding box center [175, 214] width 104 height 10
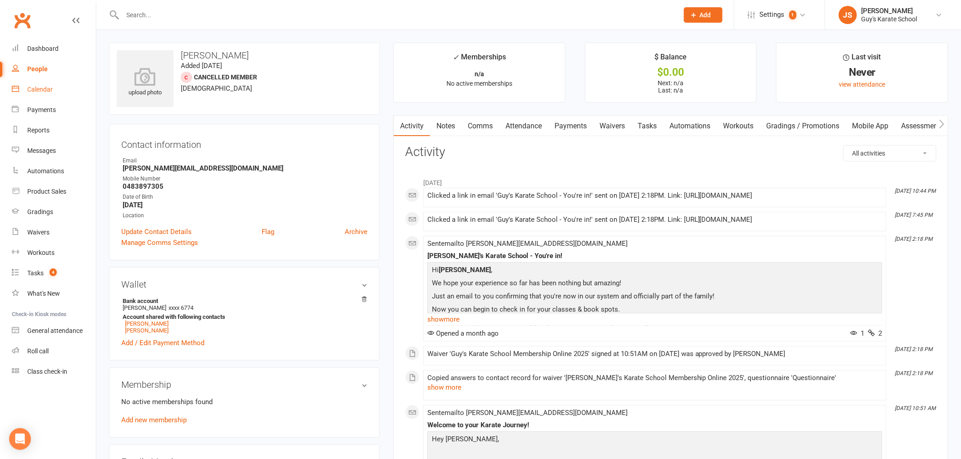
click at [44, 88] on div "Calendar" at bounding box center [39, 89] width 25 height 7
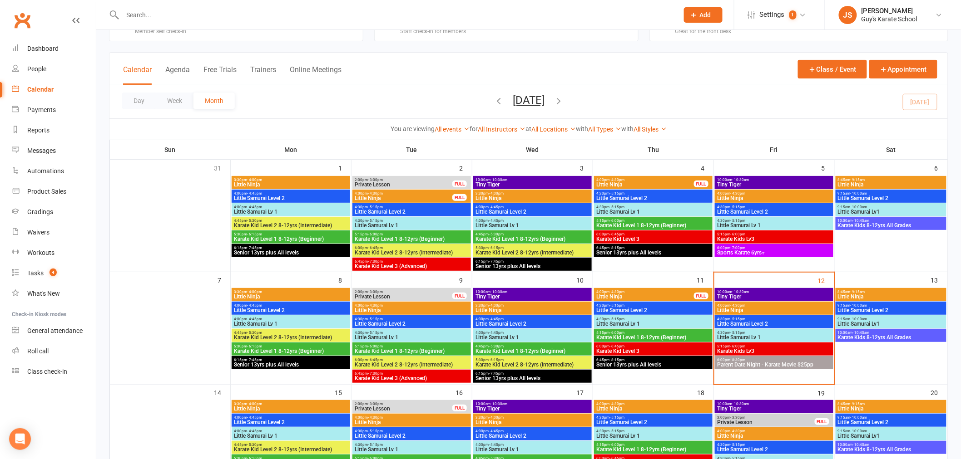
scroll to position [50, 0]
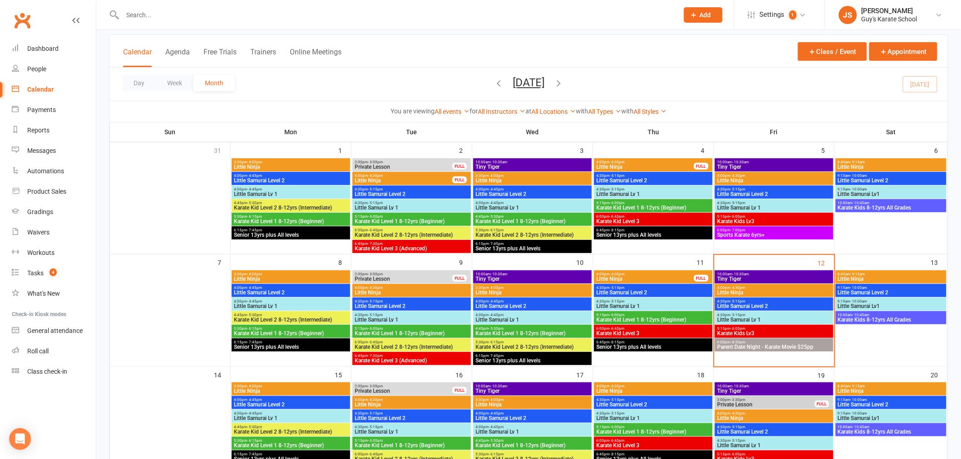
click at [763, 280] on span "Tiny Tiger" at bounding box center [773, 278] width 115 height 5
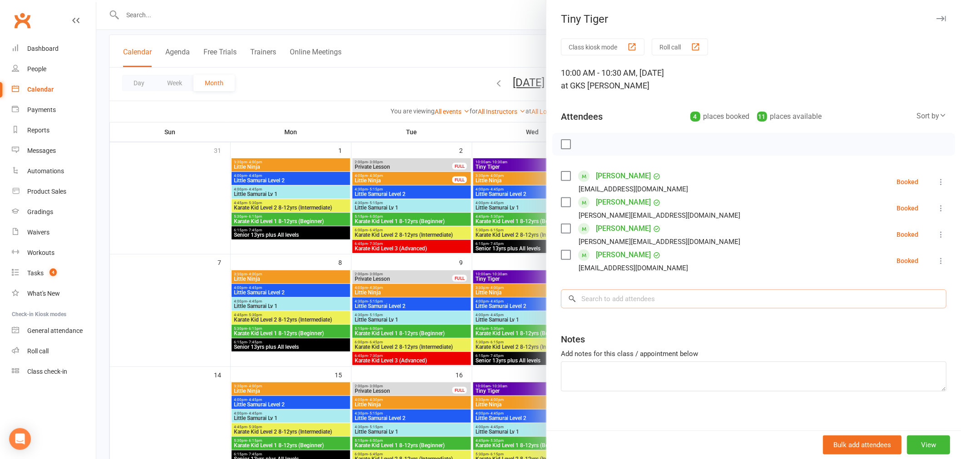
click at [615, 302] on input "search" at bounding box center [753, 299] width 385 height 19
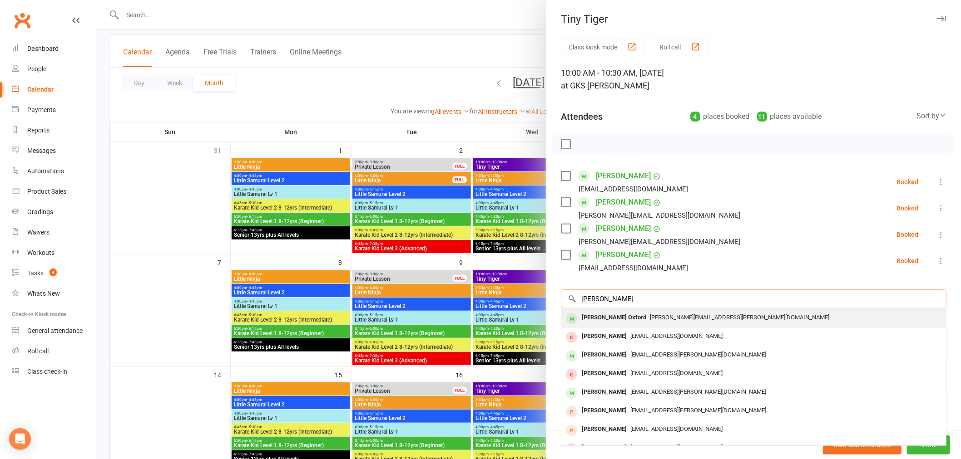
type input "[PERSON_NAME]"
click at [650, 316] on span "[PERSON_NAME][EMAIL_ADDRESS][PERSON_NAME][DOMAIN_NAME]" at bounding box center [739, 317] width 179 height 7
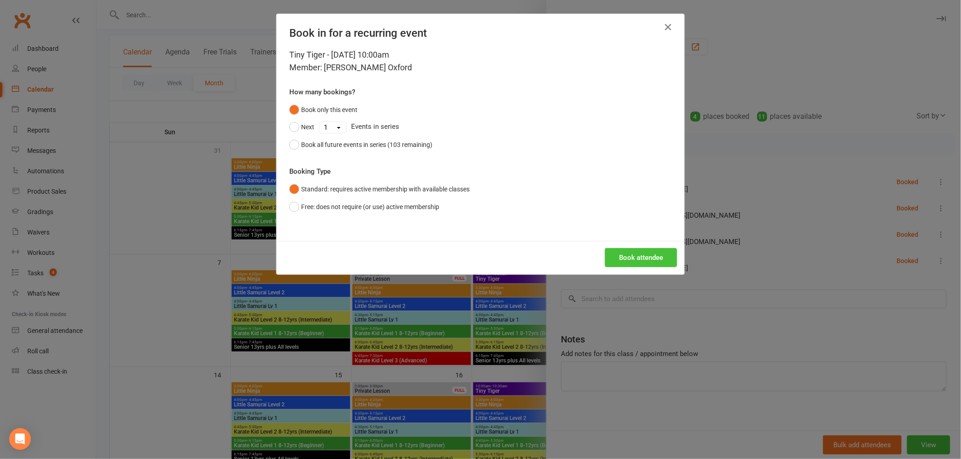
click at [638, 266] on button "Book attendee" at bounding box center [641, 257] width 72 height 19
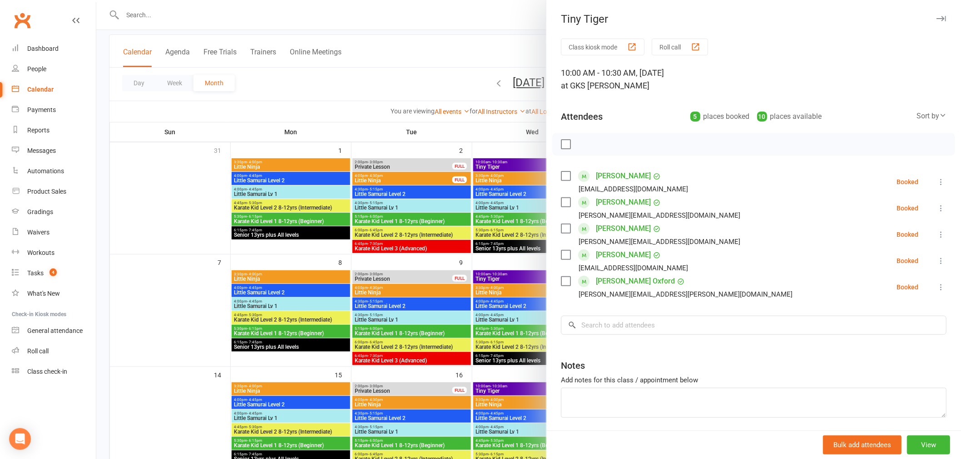
click at [936, 183] on icon at bounding box center [940, 182] width 9 height 9
click at [877, 215] on link "Remove" at bounding box center [897, 218] width 98 height 18
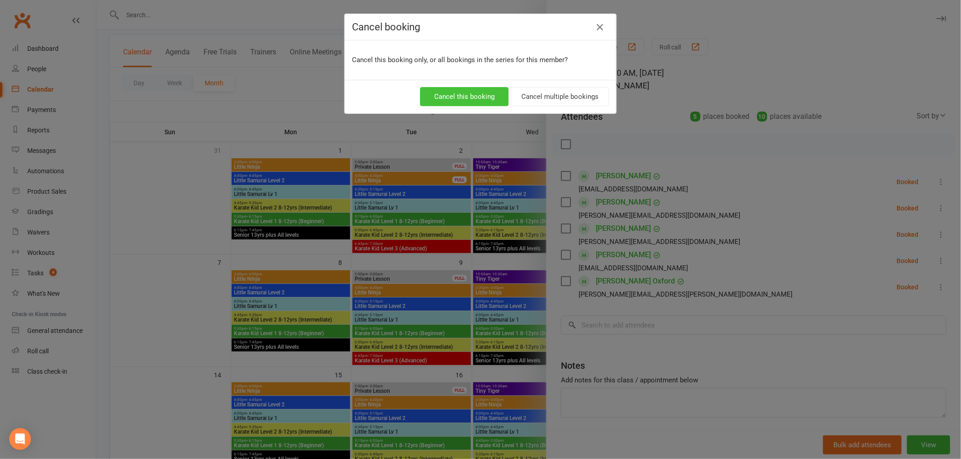
click at [460, 103] on button "Cancel this booking" at bounding box center [464, 96] width 89 height 19
